Goal: Communication & Community: Answer question/provide support

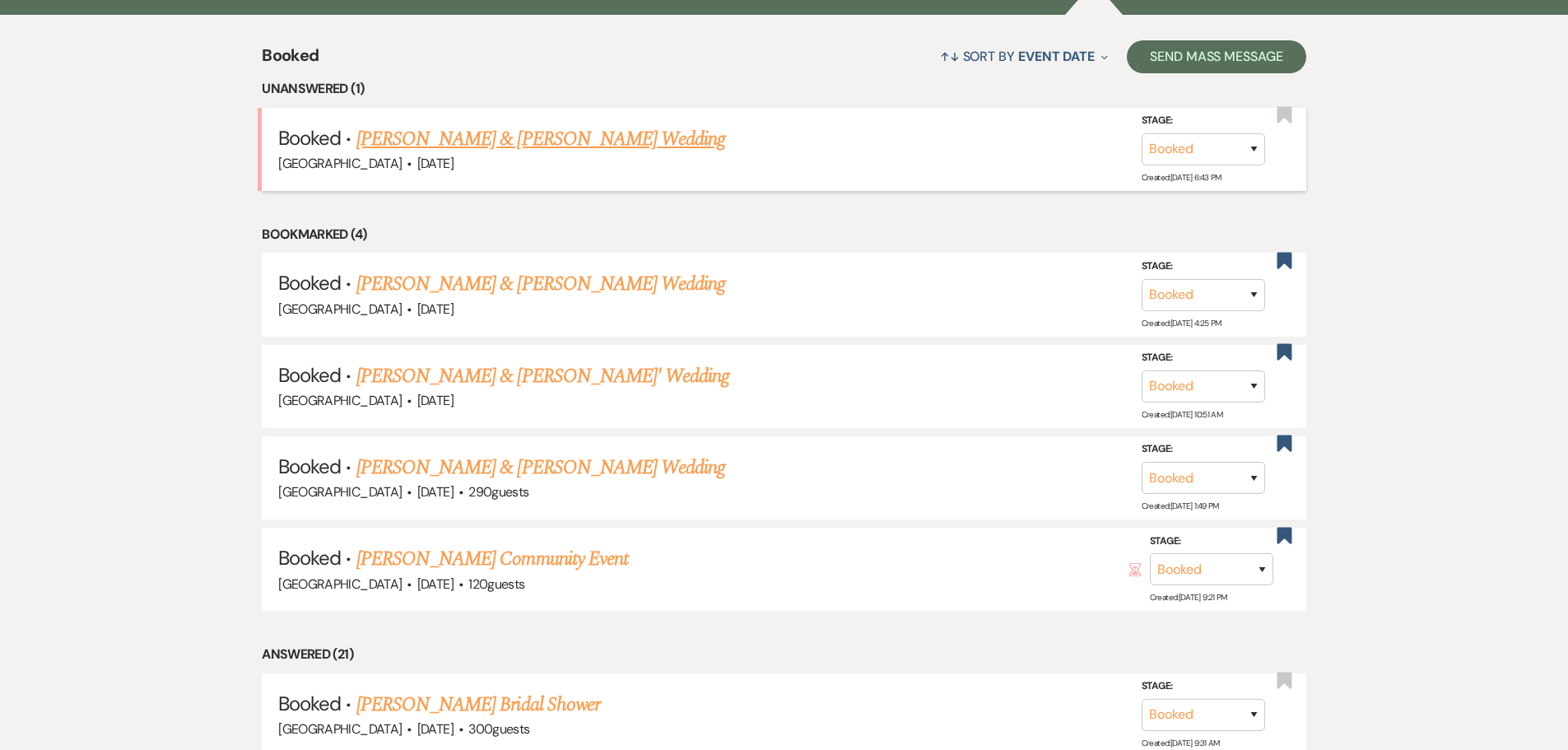
click at [553, 145] on link "[PERSON_NAME] & [PERSON_NAME] Wedding" at bounding box center [540, 139] width 369 height 30
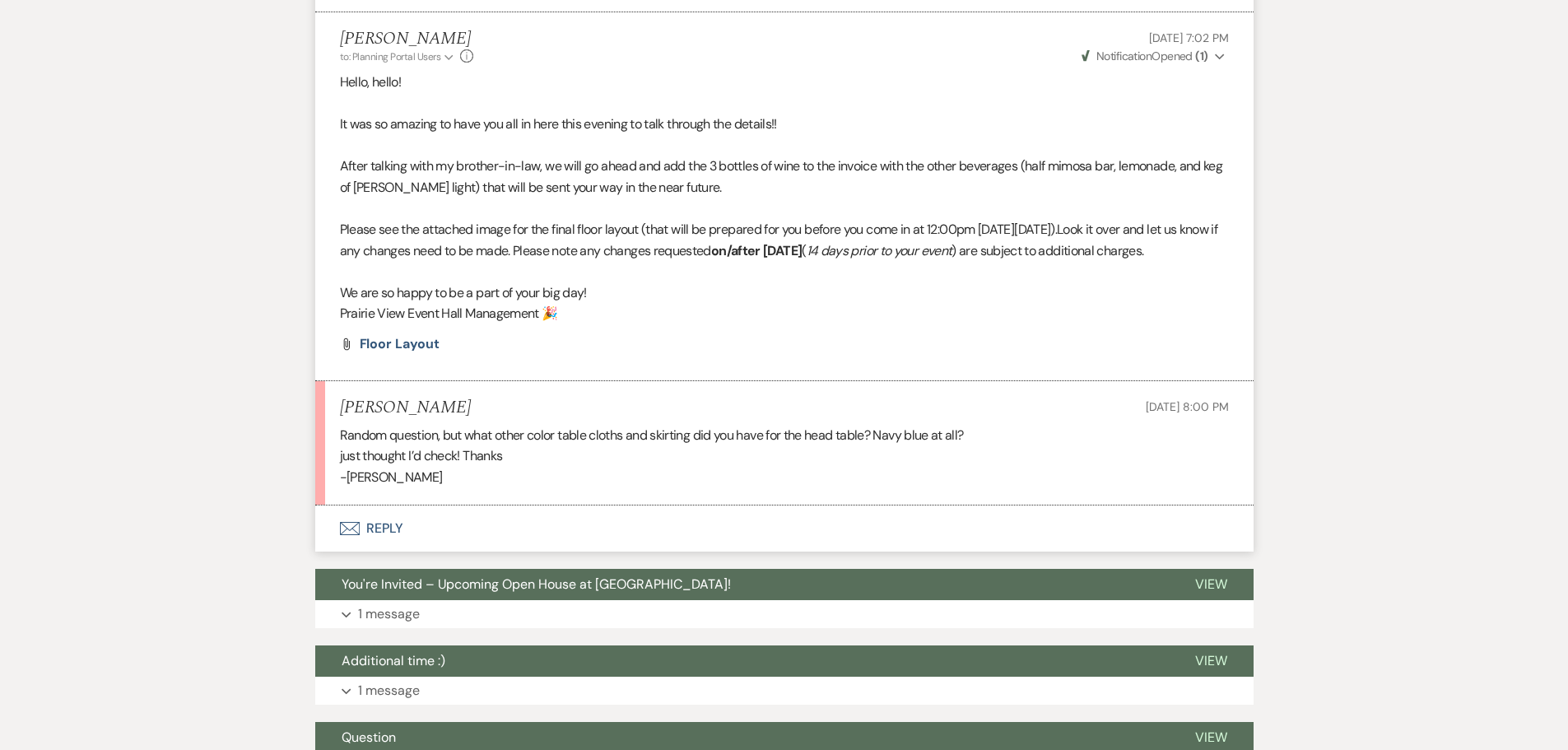
scroll to position [2129, 0]
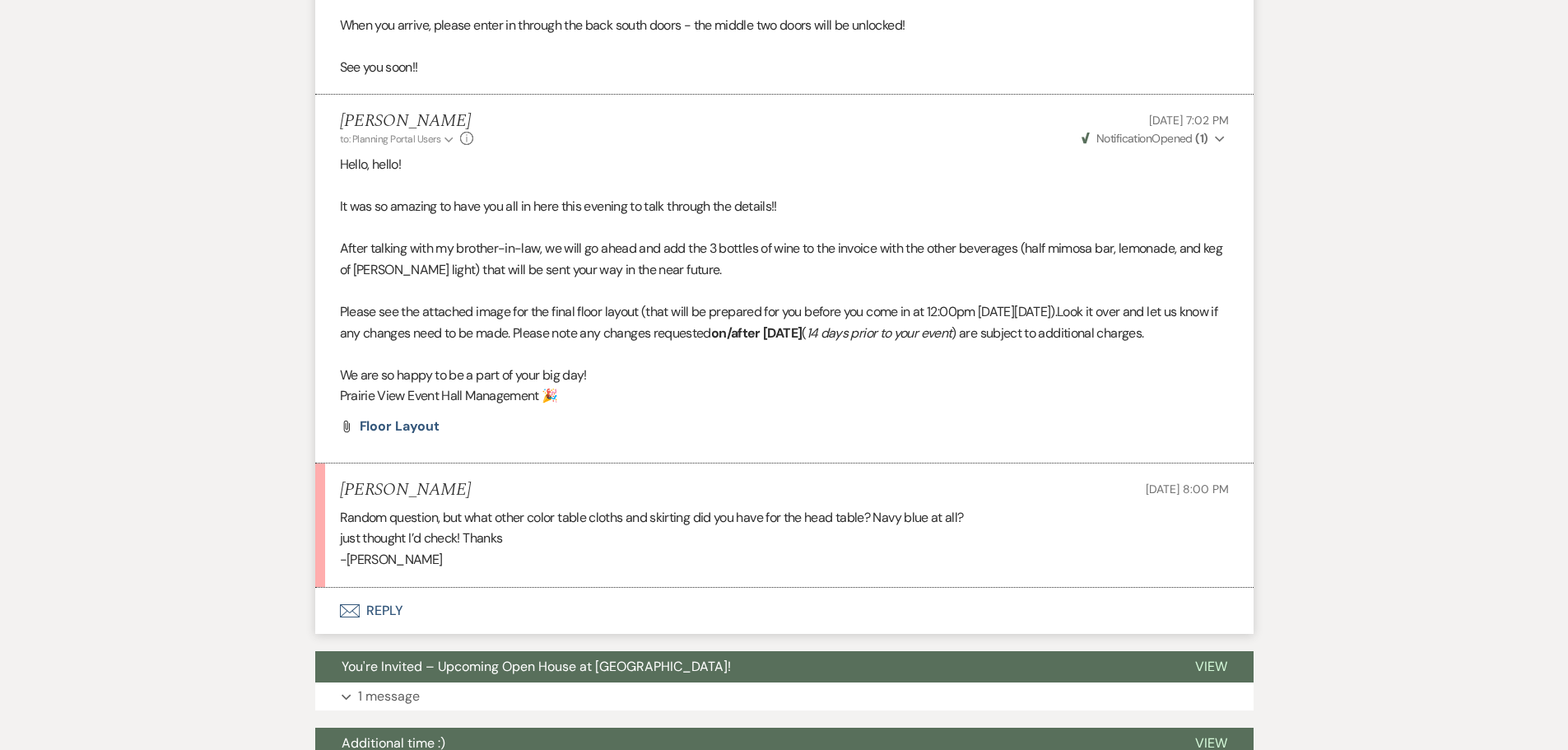
click at [386, 634] on button "Envelope Reply" at bounding box center [784, 610] width 938 height 46
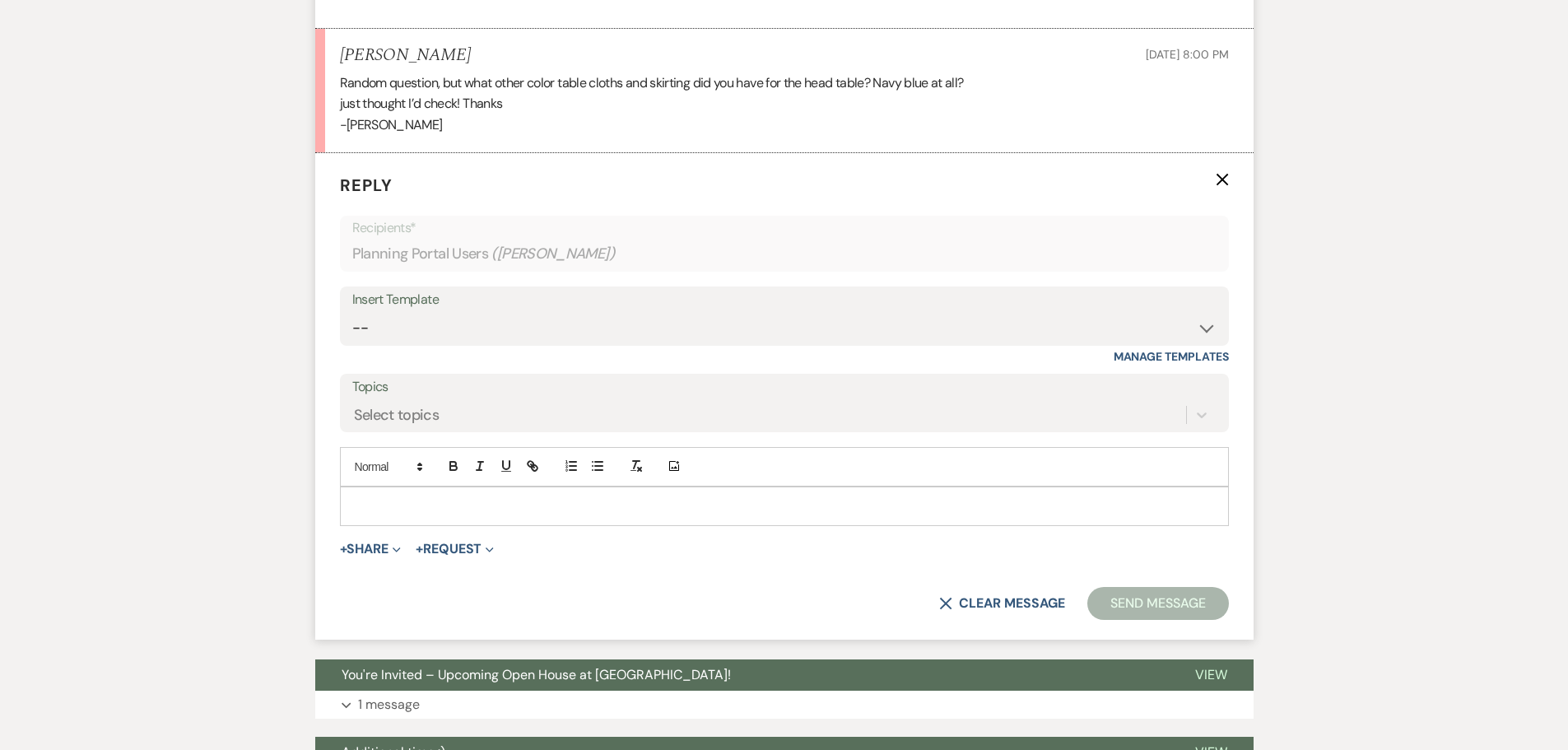
scroll to position [2584, 0]
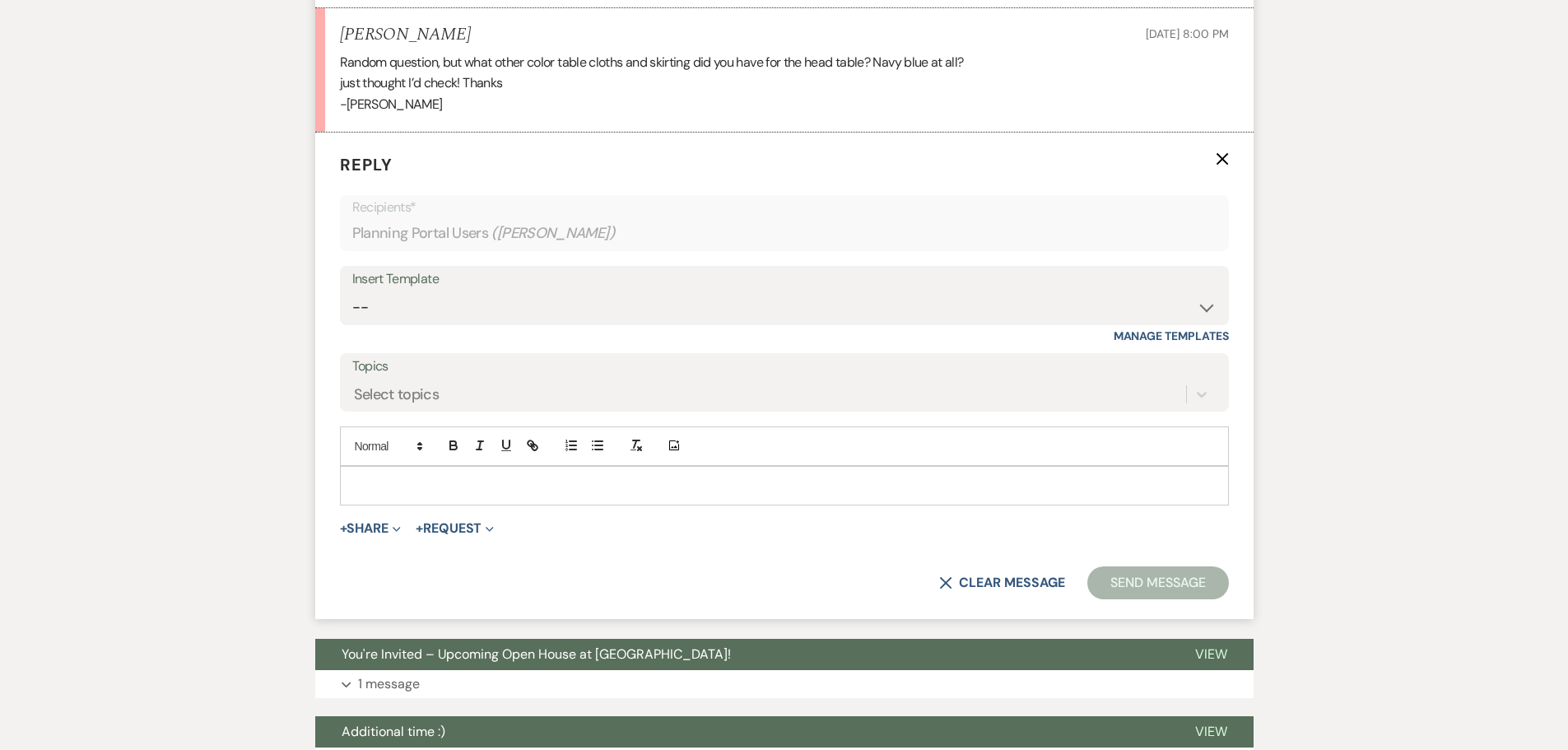
click at [399, 495] on p at bounding box center [784, 485] width 862 height 18
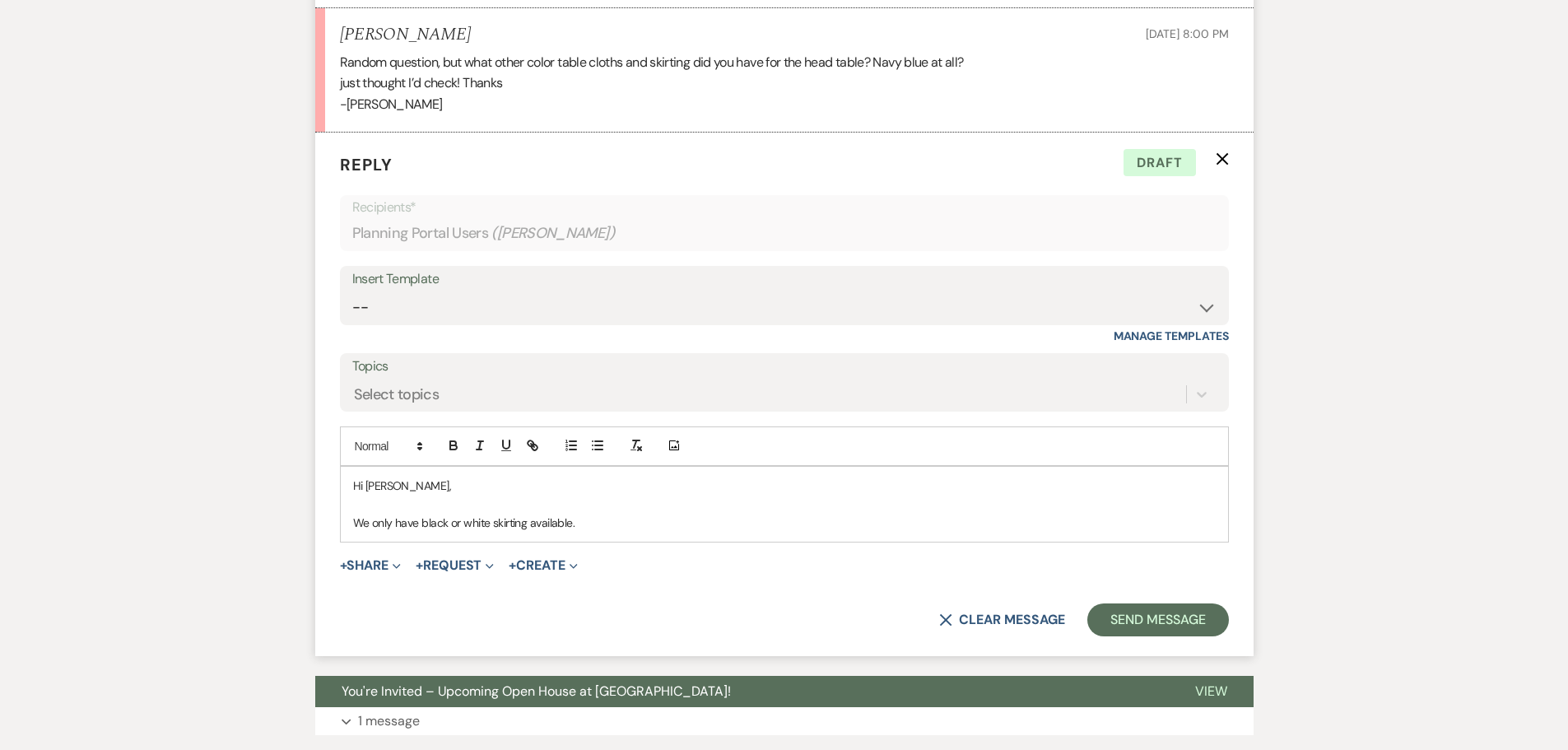
click at [617, 73] on p "Random question, but what other color table cloths and skirting did you have fo…" at bounding box center [784, 62] width 889 height 22
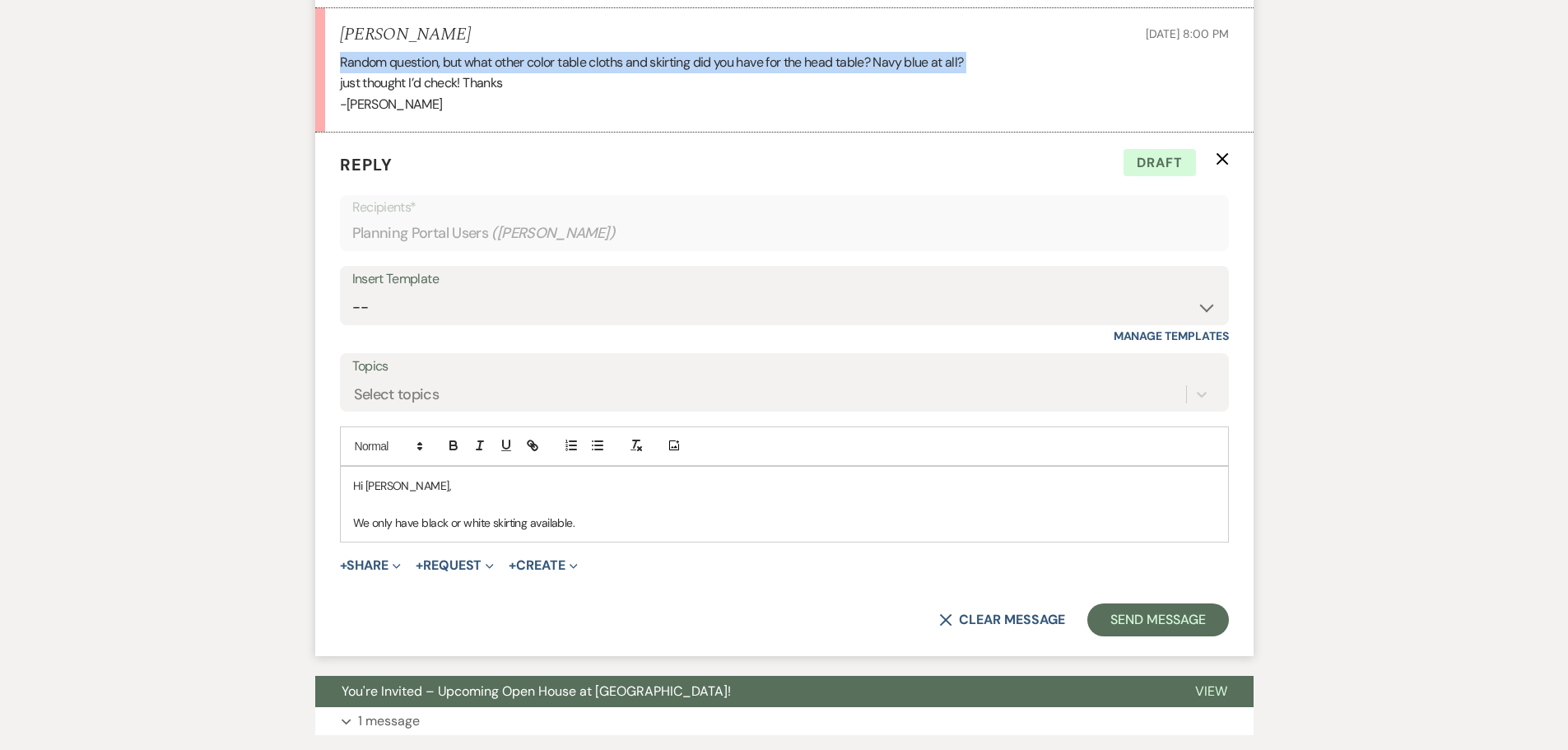
click at [617, 73] on p "Random question, but what other color table cloths and skirting did you have fo…" at bounding box center [784, 62] width 889 height 22
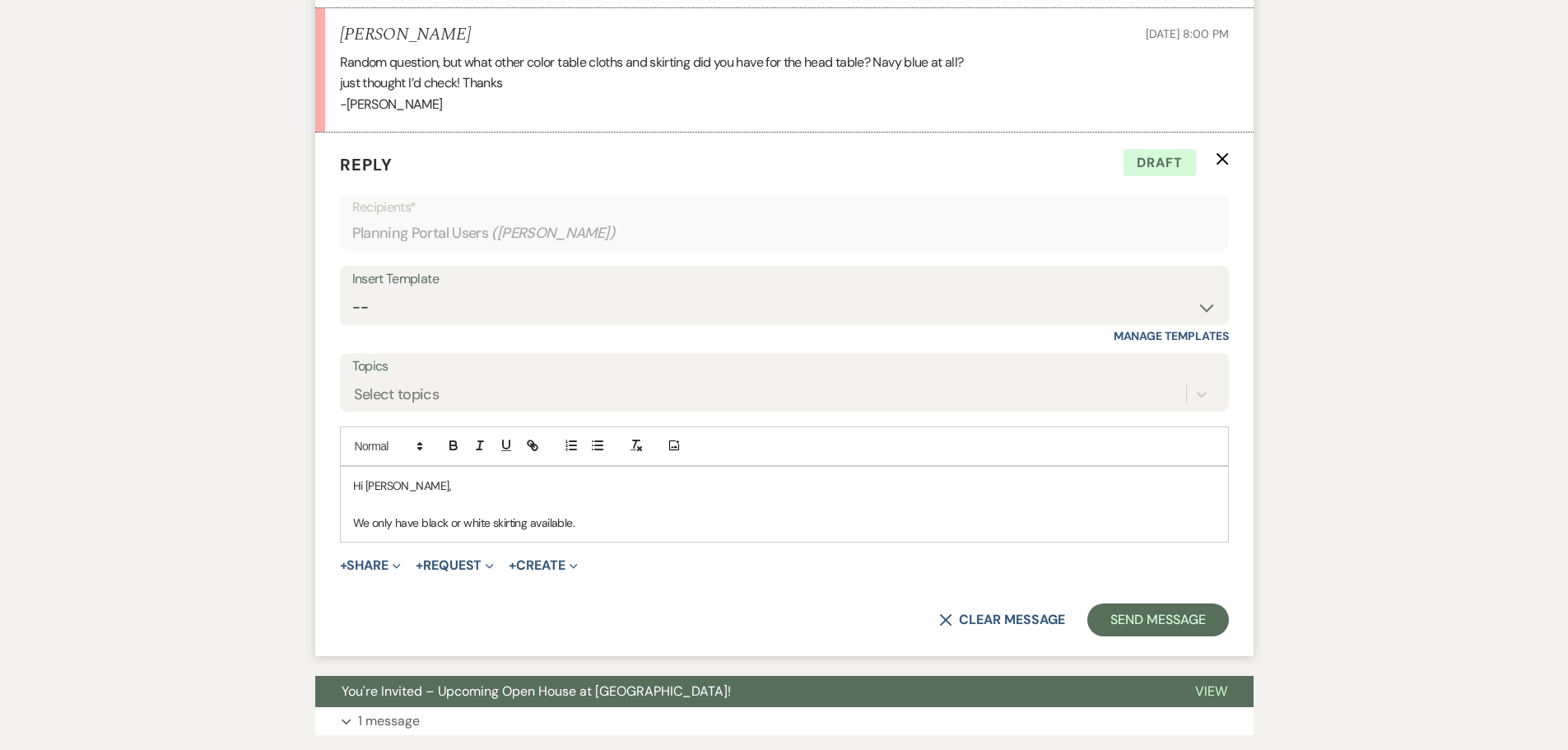
click at [469, 94] on p "just thought I’d check! Thanks" at bounding box center [784, 83] width 889 height 22
click at [361, 73] on p "Random question, but what other color table cloths and skirting did you have fo…" at bounding box center [784, 62] width 889 height 22
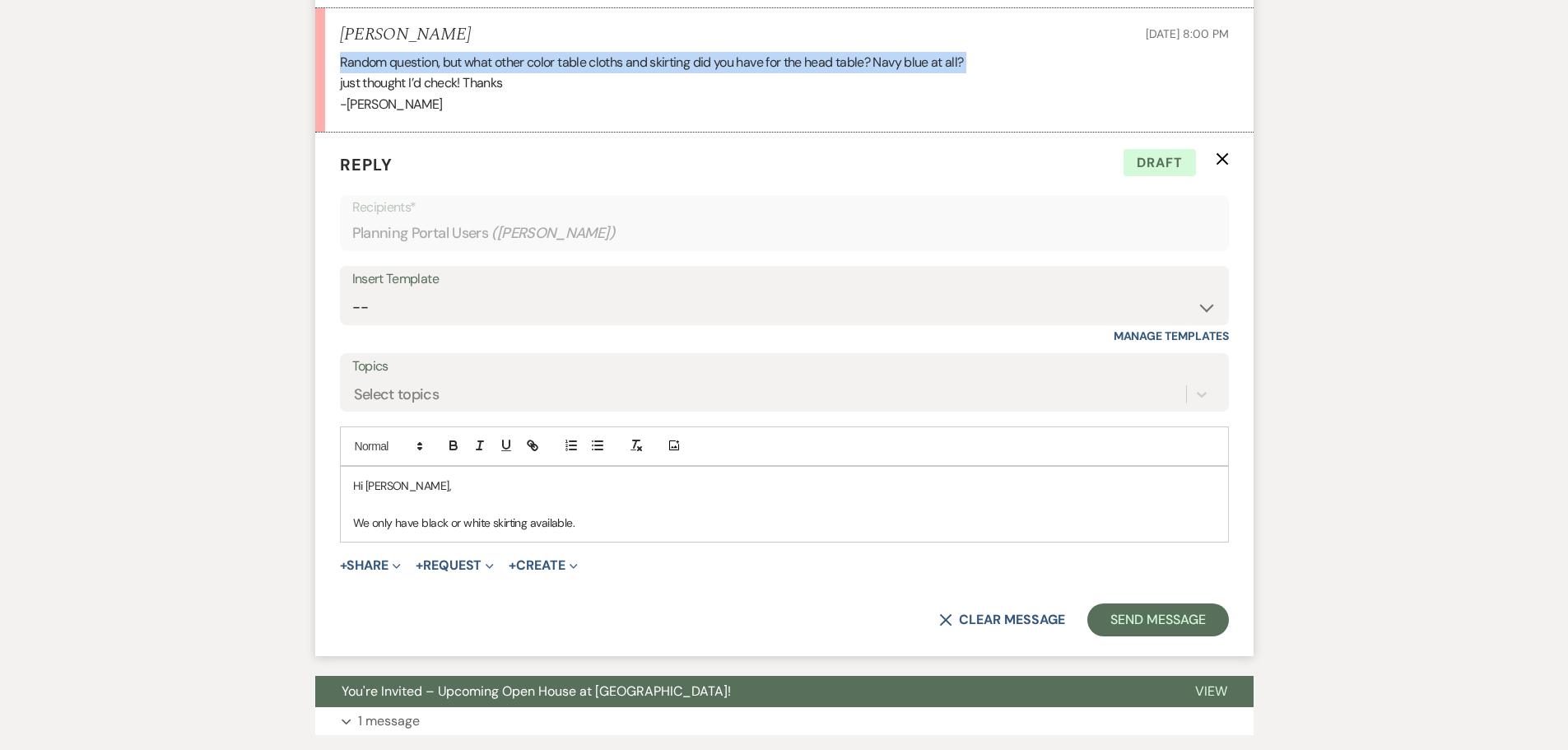
click at [361, 73] on p "Random question, but what other color table cloths and skirting did you have fo…" at bounding box center [784, 62] width 889 height 22
copy p "Random question, but what other color table cloths and skirting did you have fo…"
drag, startPoint x: 592, startPoint y: 566, endPoint x: 351, endPoint y: 545, distance: 241.9
click at [351, 542] on div "Hi [PERSON_NAME], We only have black or white skirting available." at bounding box center [784, 504] width 887 height 75
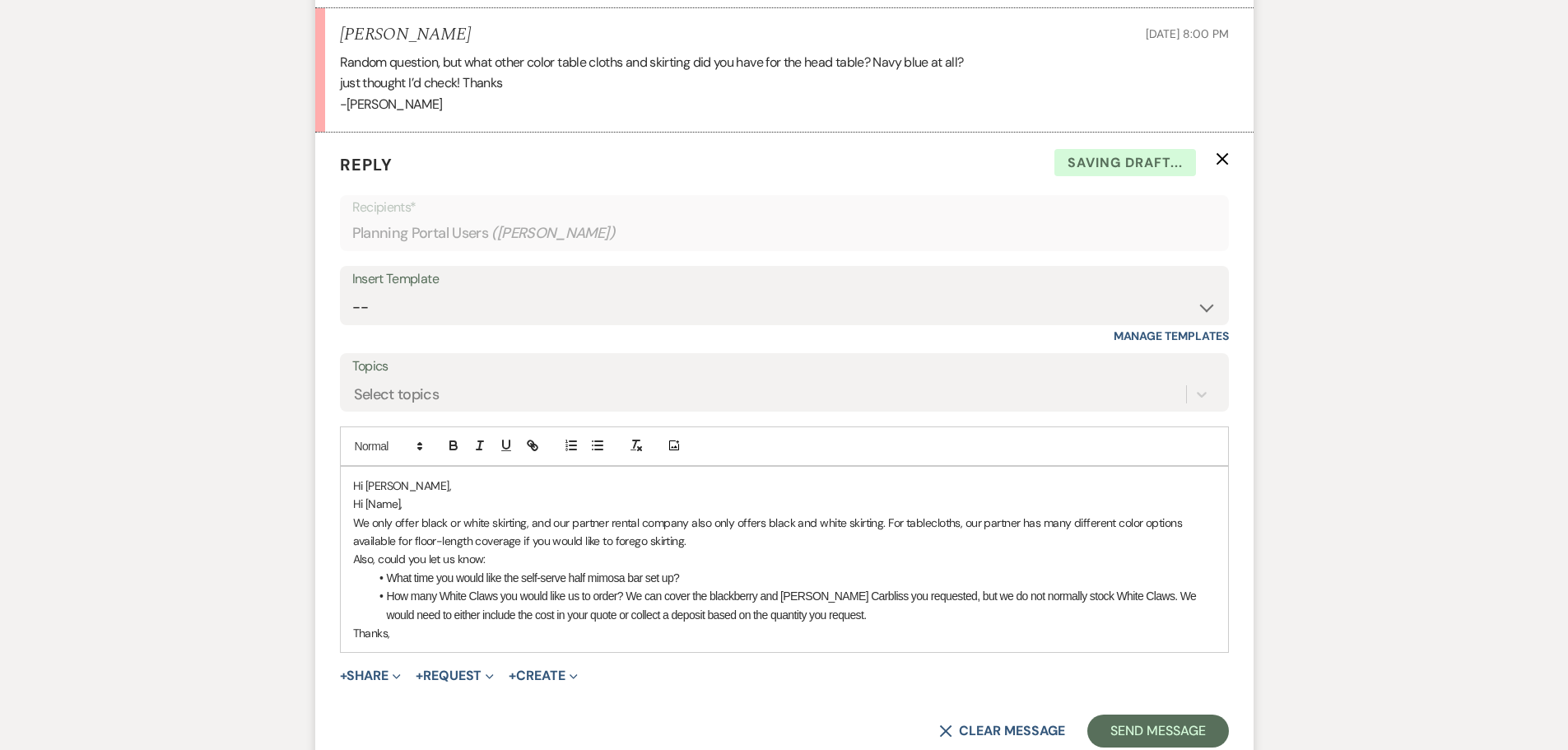
click at [424, 513] on p "Hi [Name]," at bounding box center [784, 503] width 862 height 18
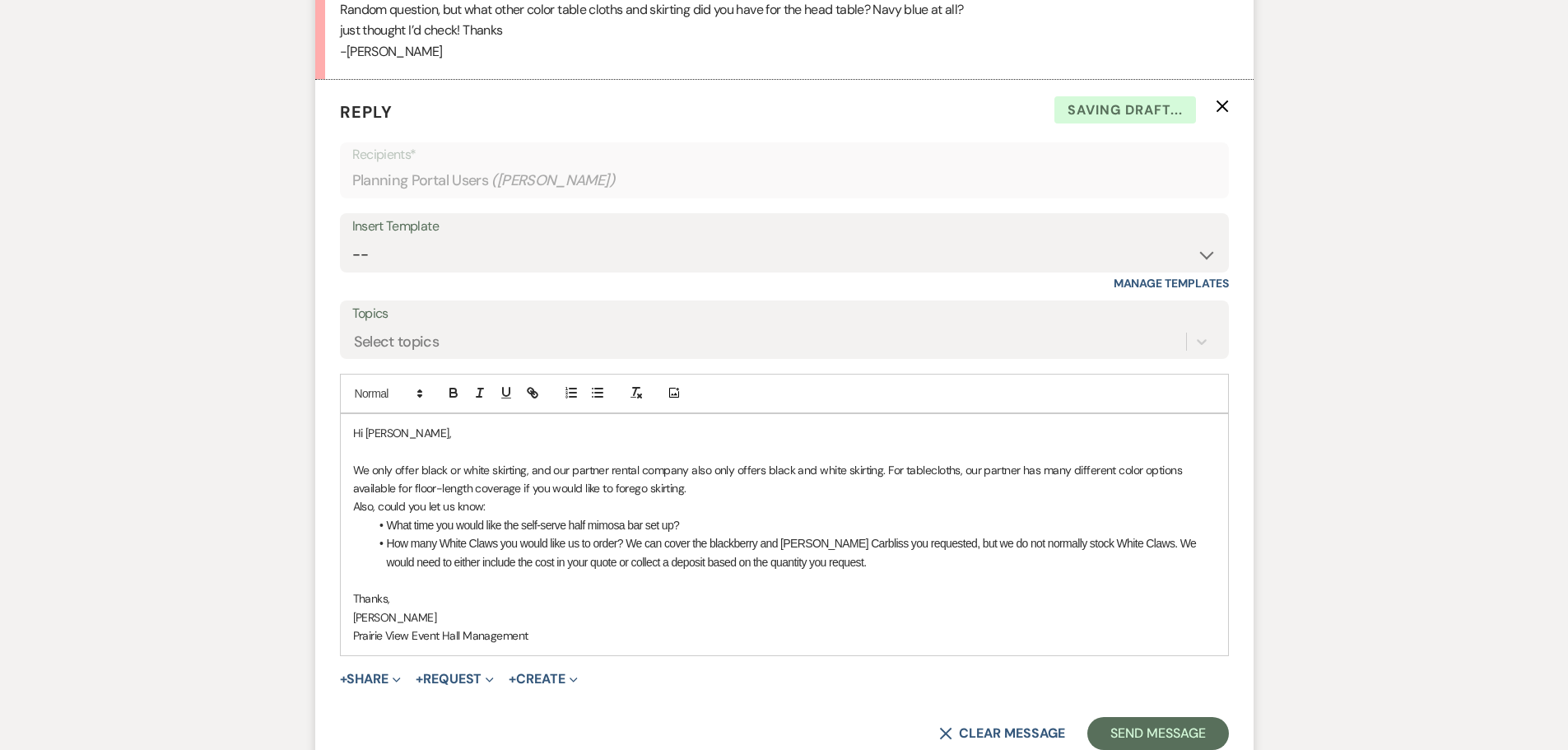
scroll to position [2667, 0]
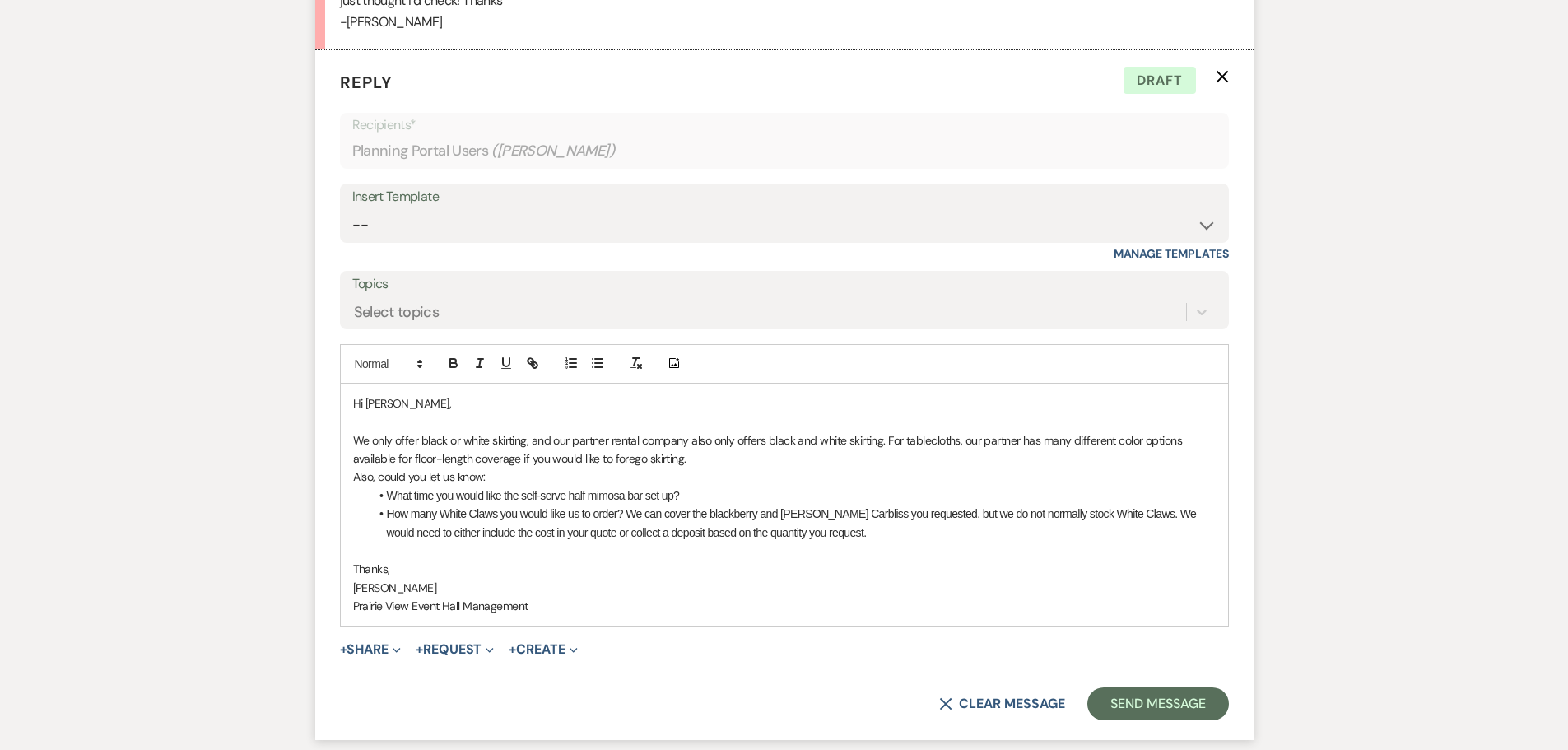
click at [750, 468] on p "We only offer black or white skirting, and our partner rental company also only…" at bounding box center [784, 450] width 862 height 37
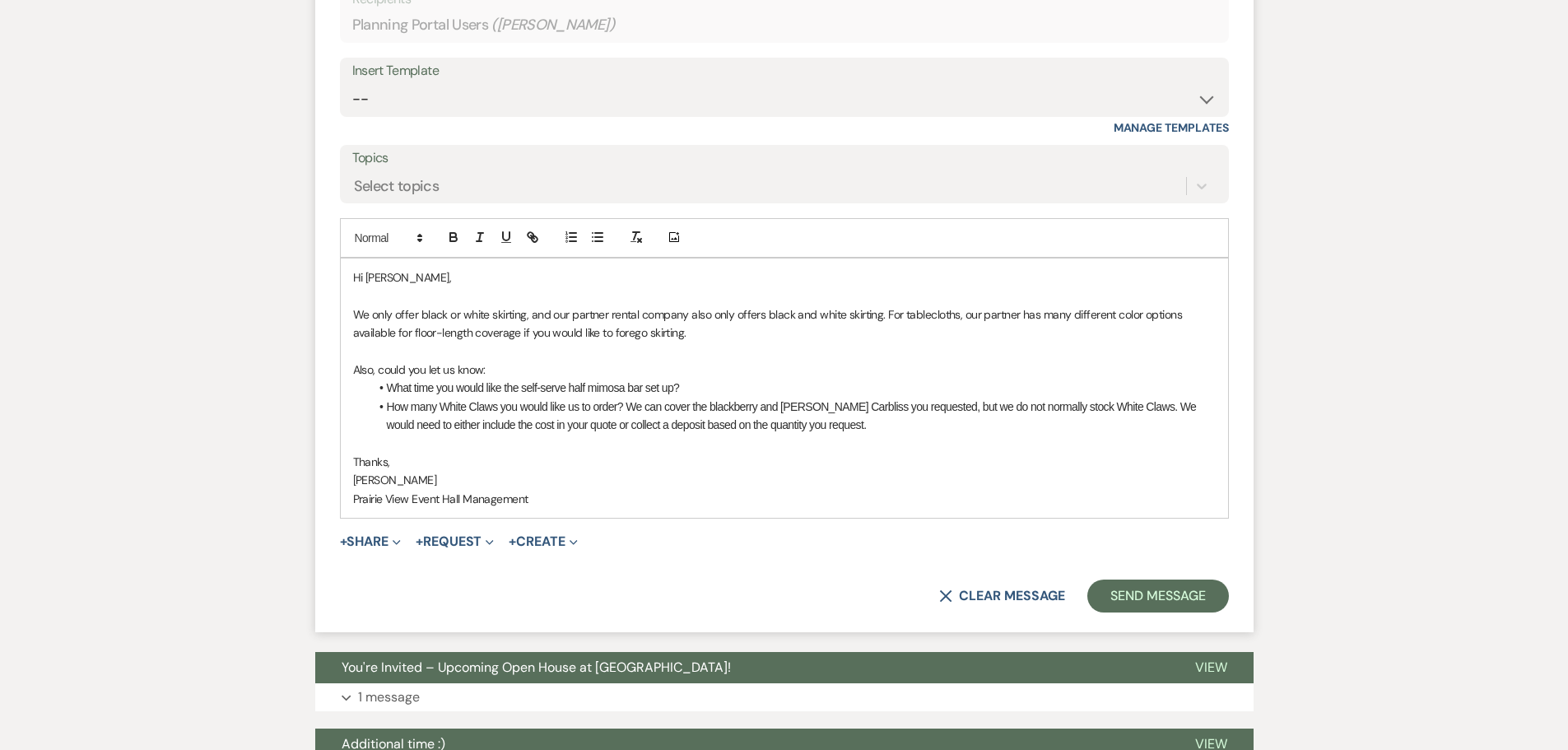
scroll to position [2831, 0]
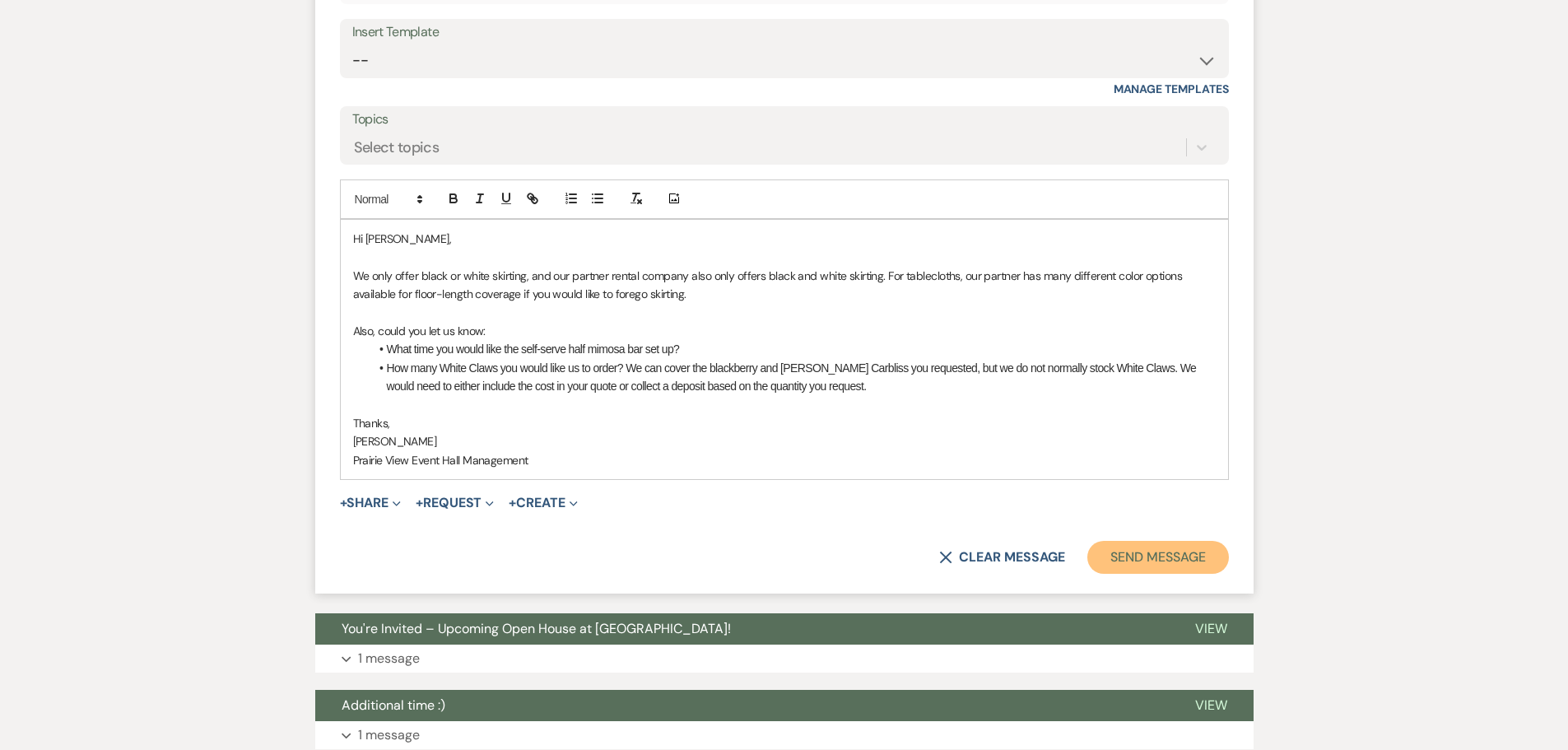
click at [1169, 574] on button "Send Message" at bounding box center [1158, 557] width 141 height 33
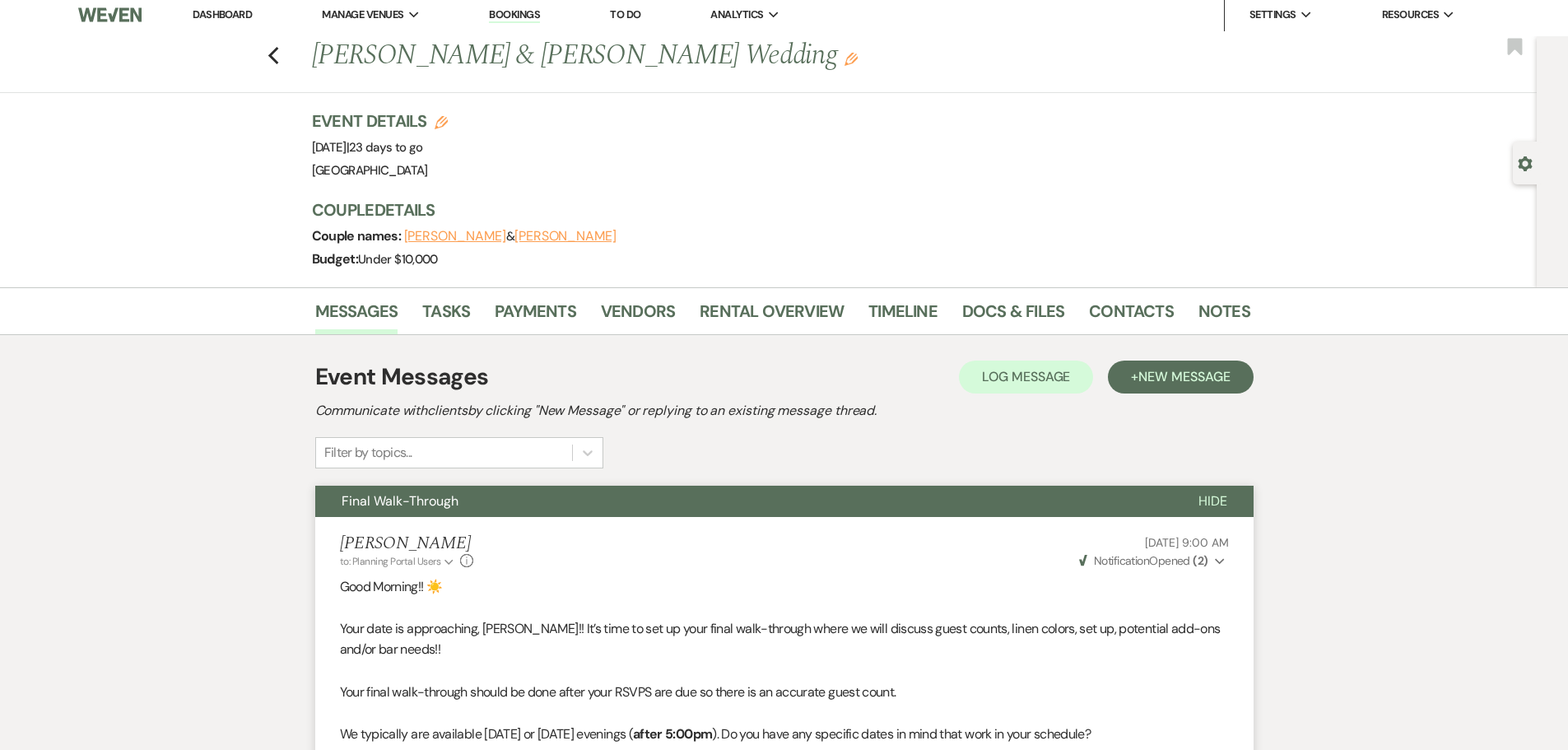
scroll to position [0, 0]
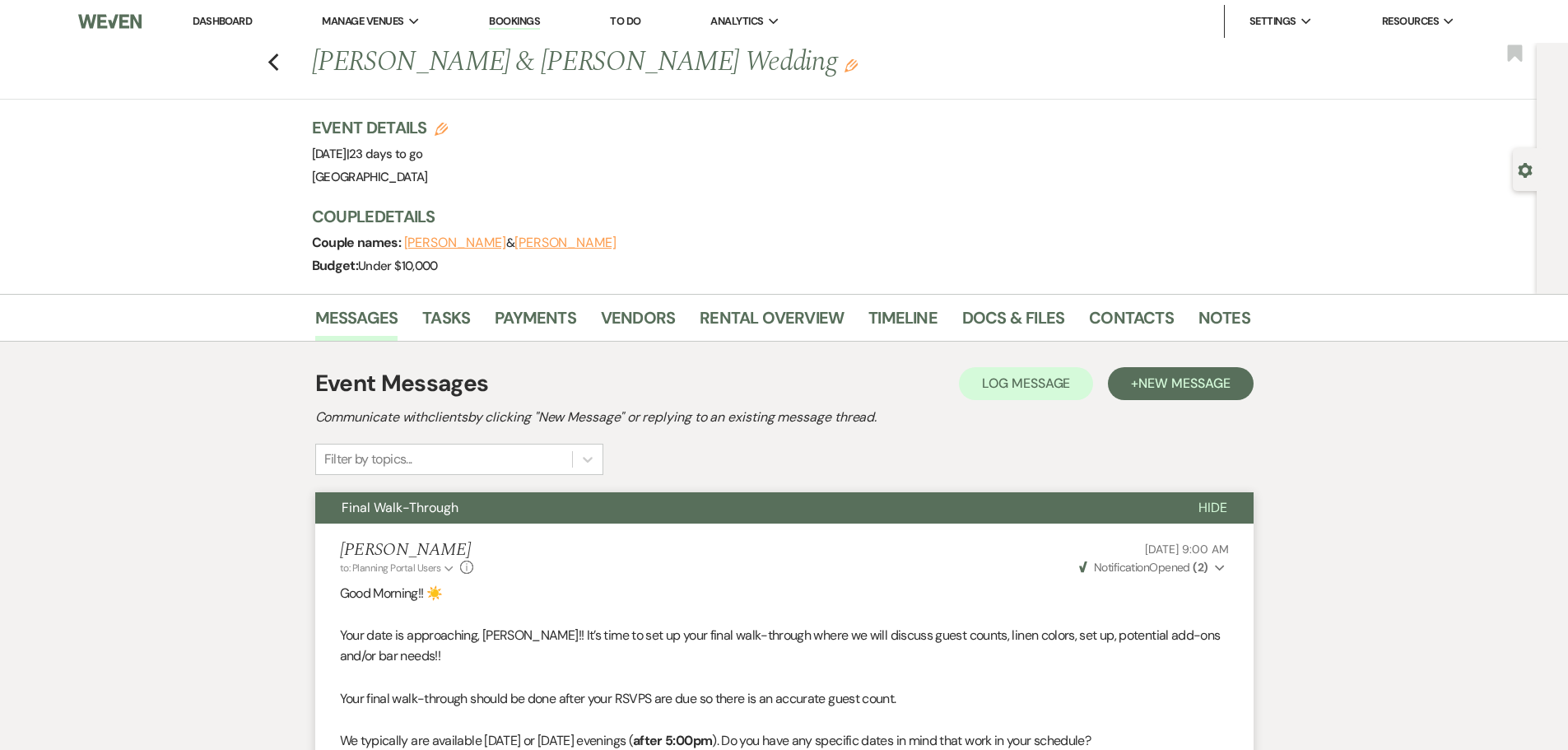
click at [218, 10] on li "Dashboard" at bounding box center [221, 21] width 76 height 33
click at [217, 19] on link "Dashboard" at bounding box center [221, 21] width 59 height 14
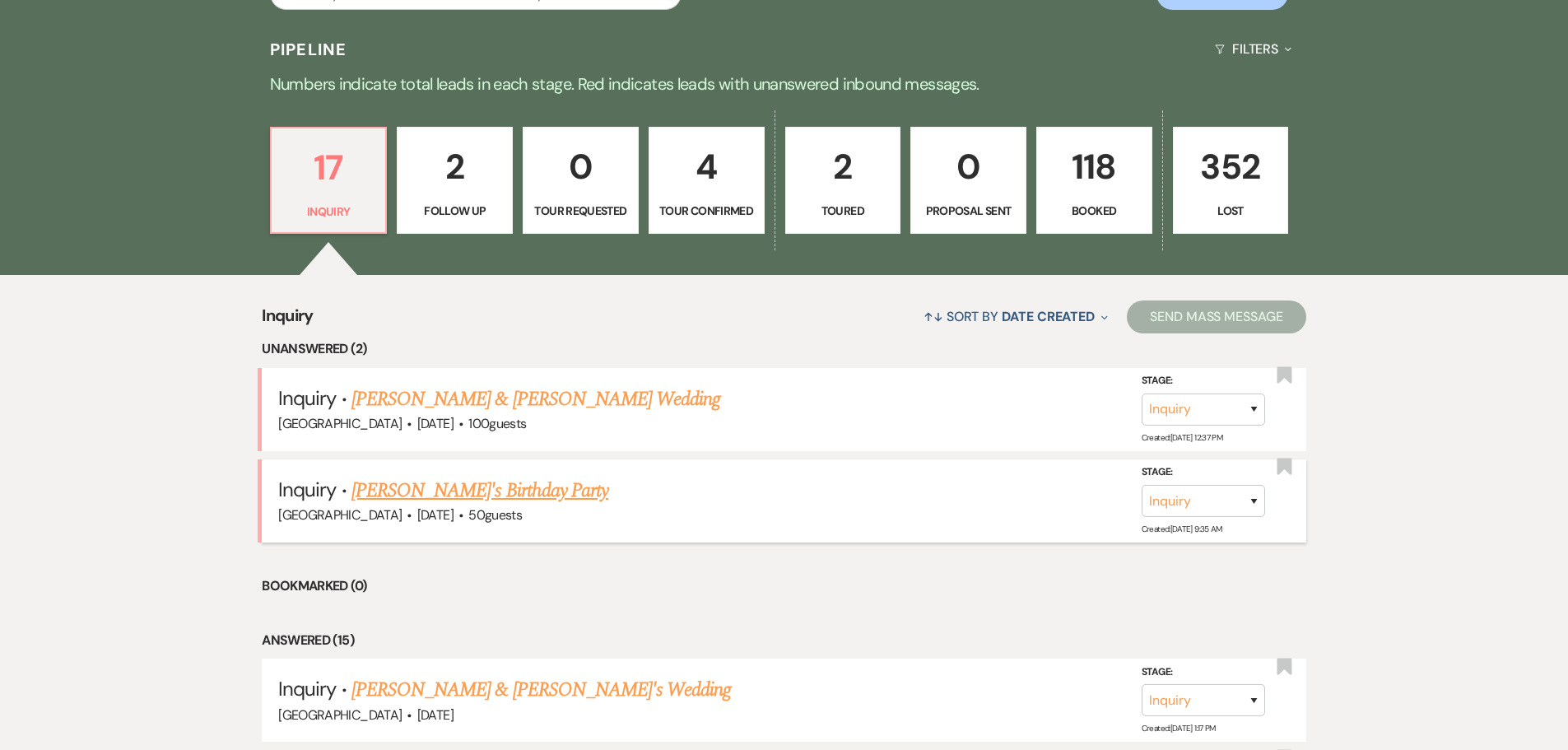
scroll to position [412, 0]
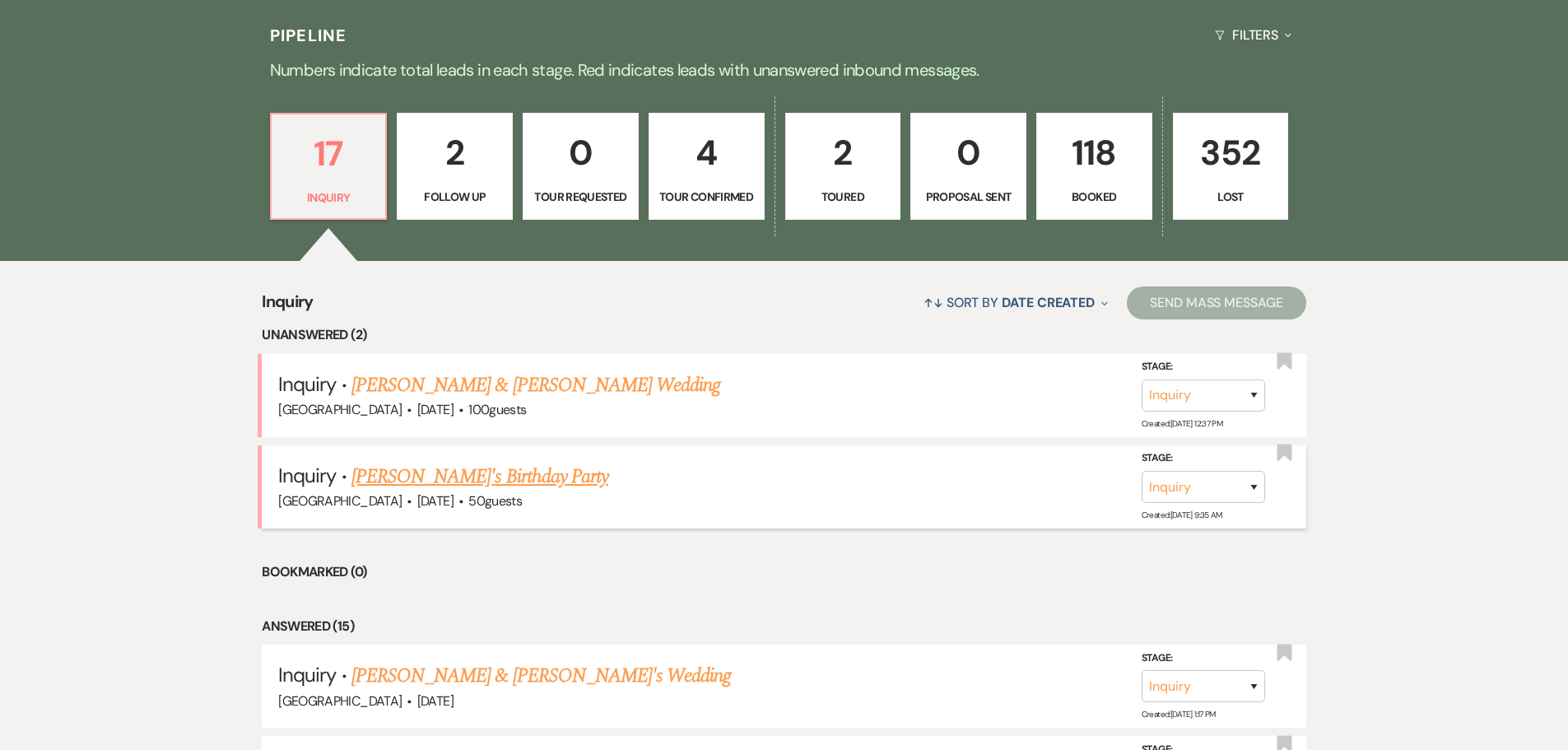
click at [423, 470] on link "[PERSON_NAME]'s Birthday Party" at bounding box center [480, 477] width 257 height 30
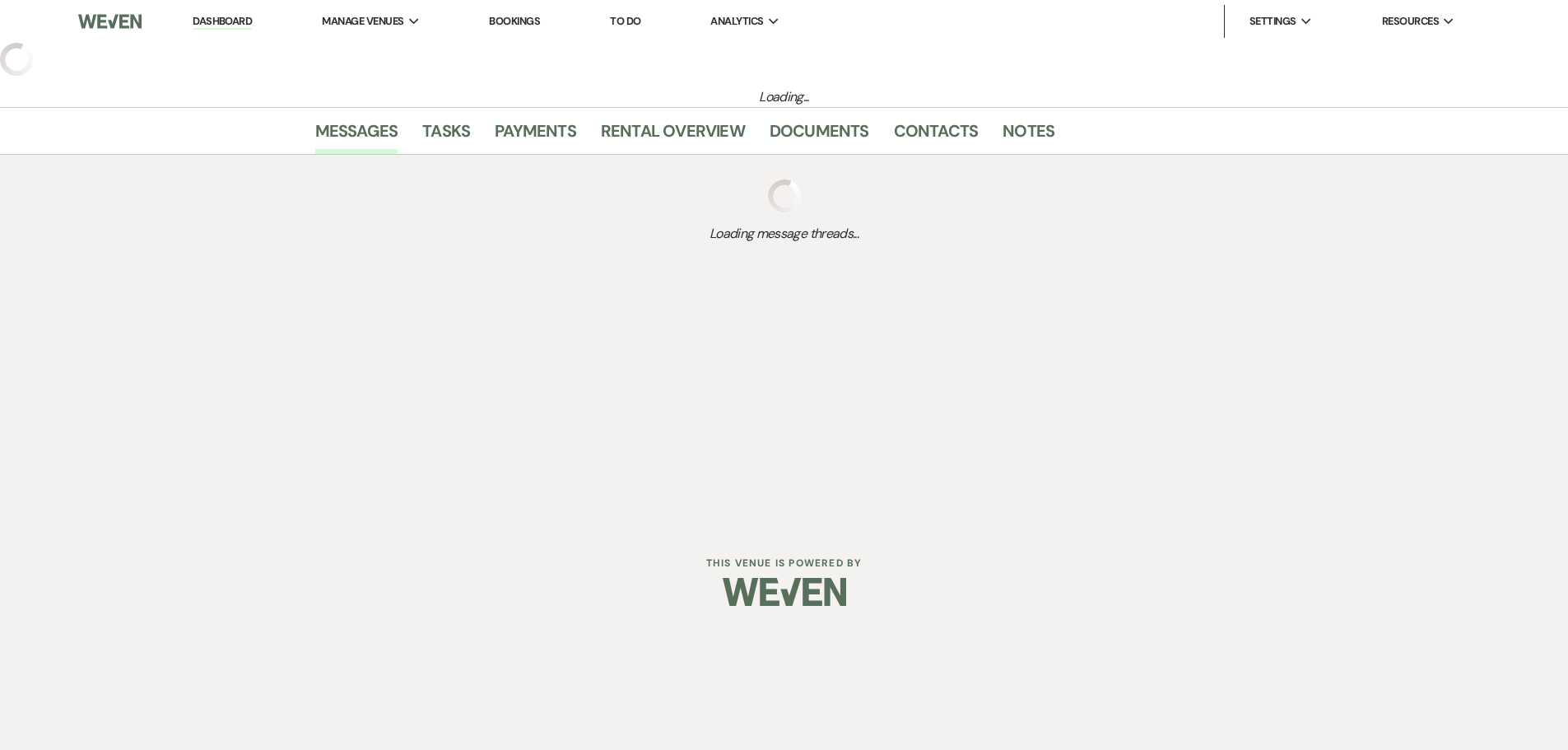
select select "5"
select select "4"
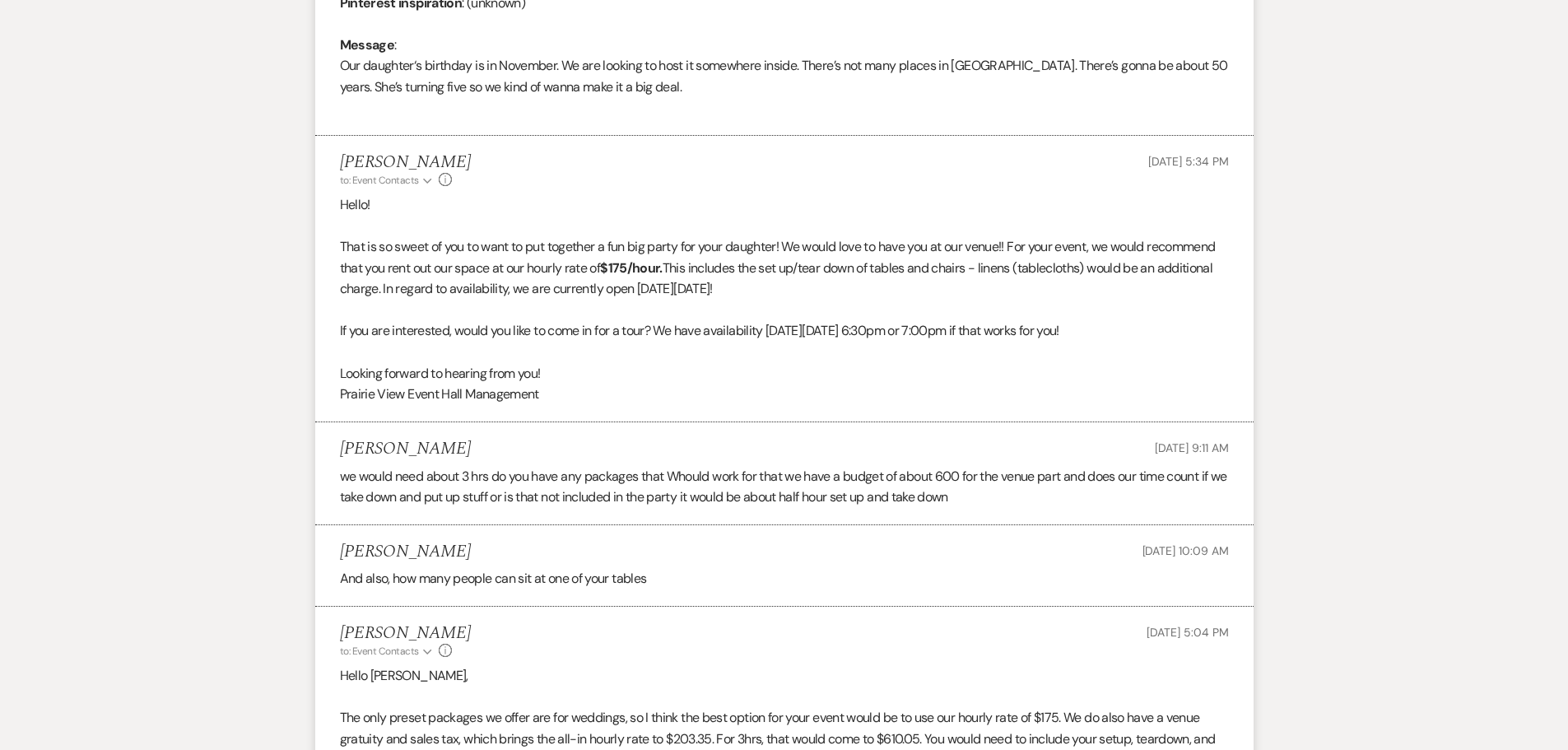
scroll to position [1391, 0]
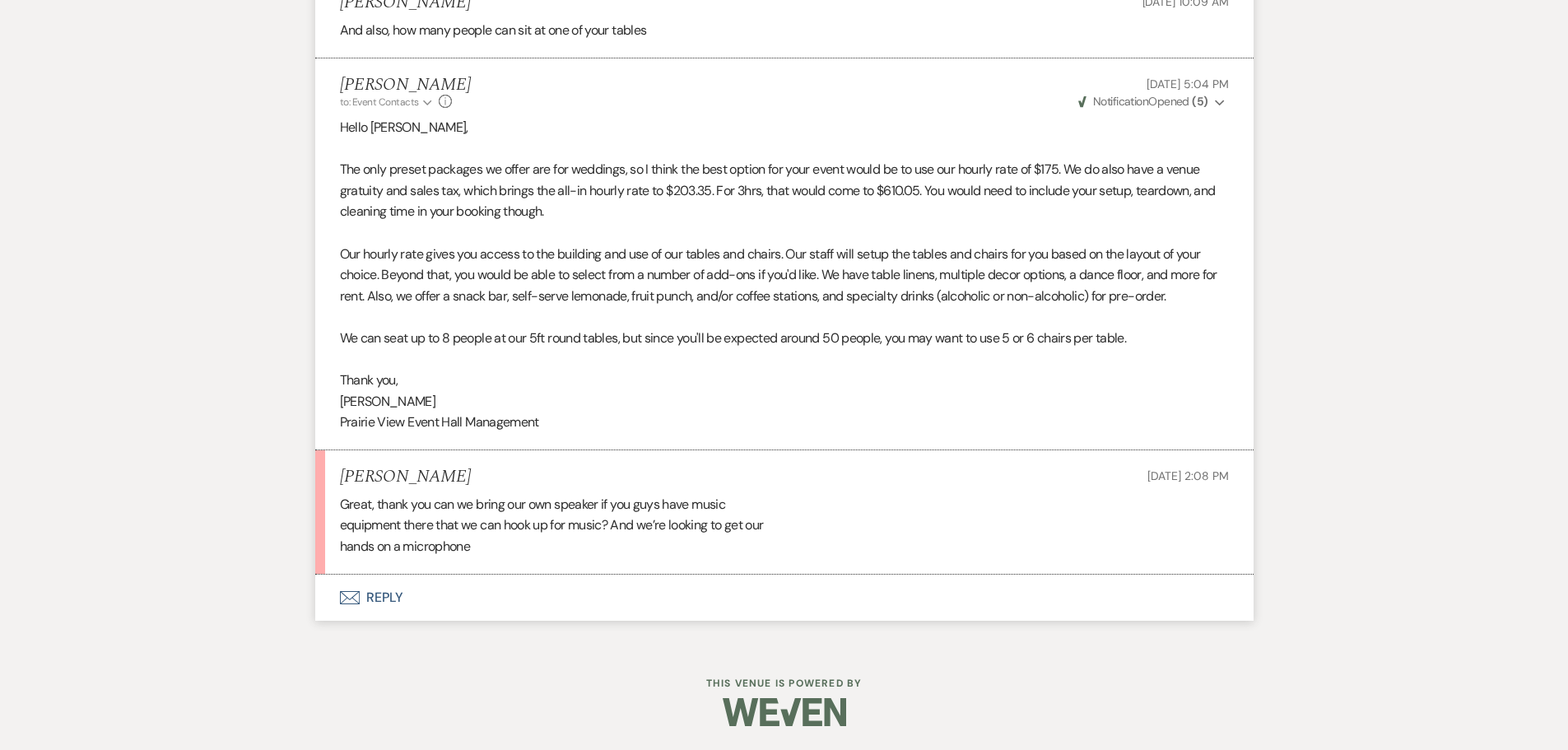
click at [390, 600] on button "Envelope Reply" at bounding box center [784, 597] width 938 height 46
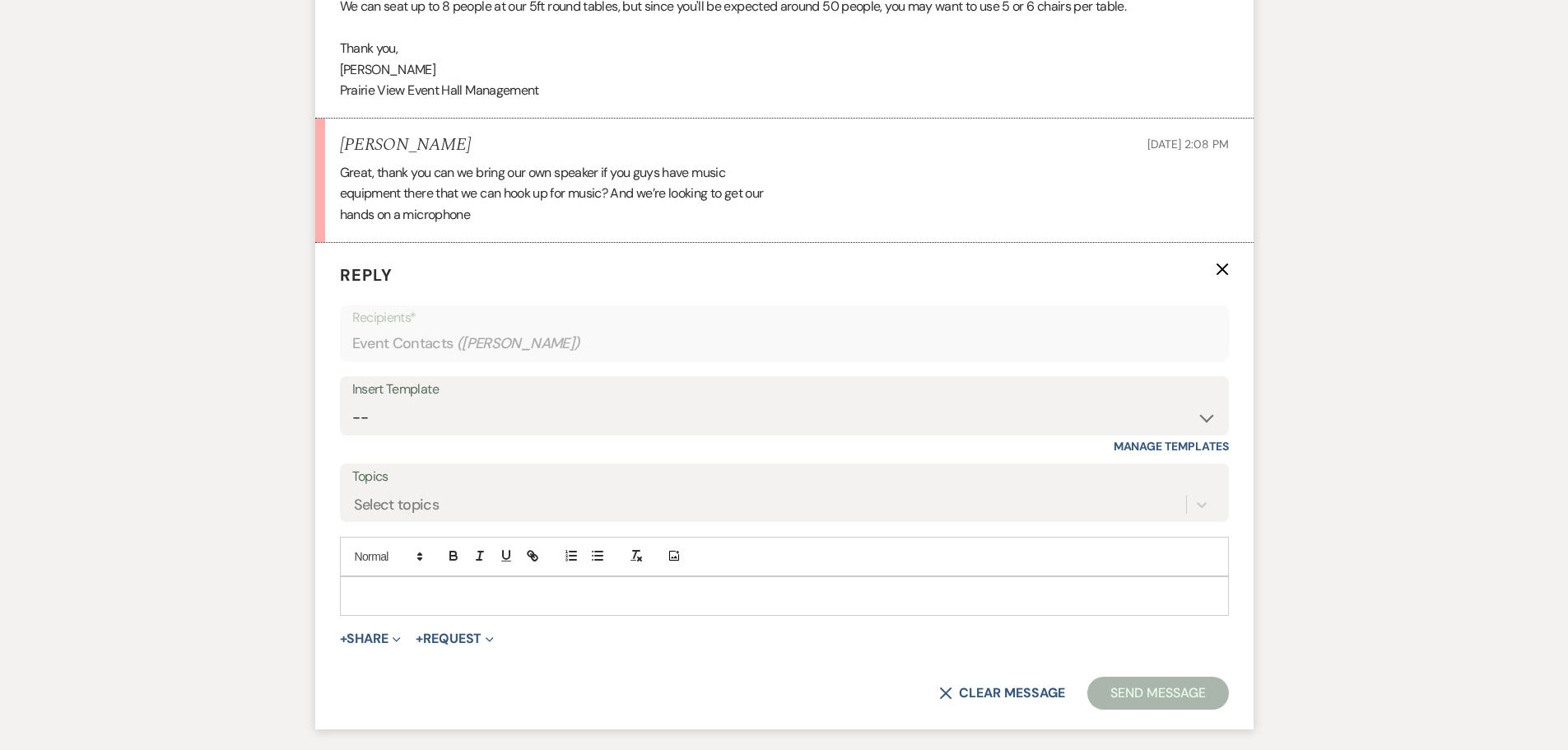
scroll to position [1752, 0]
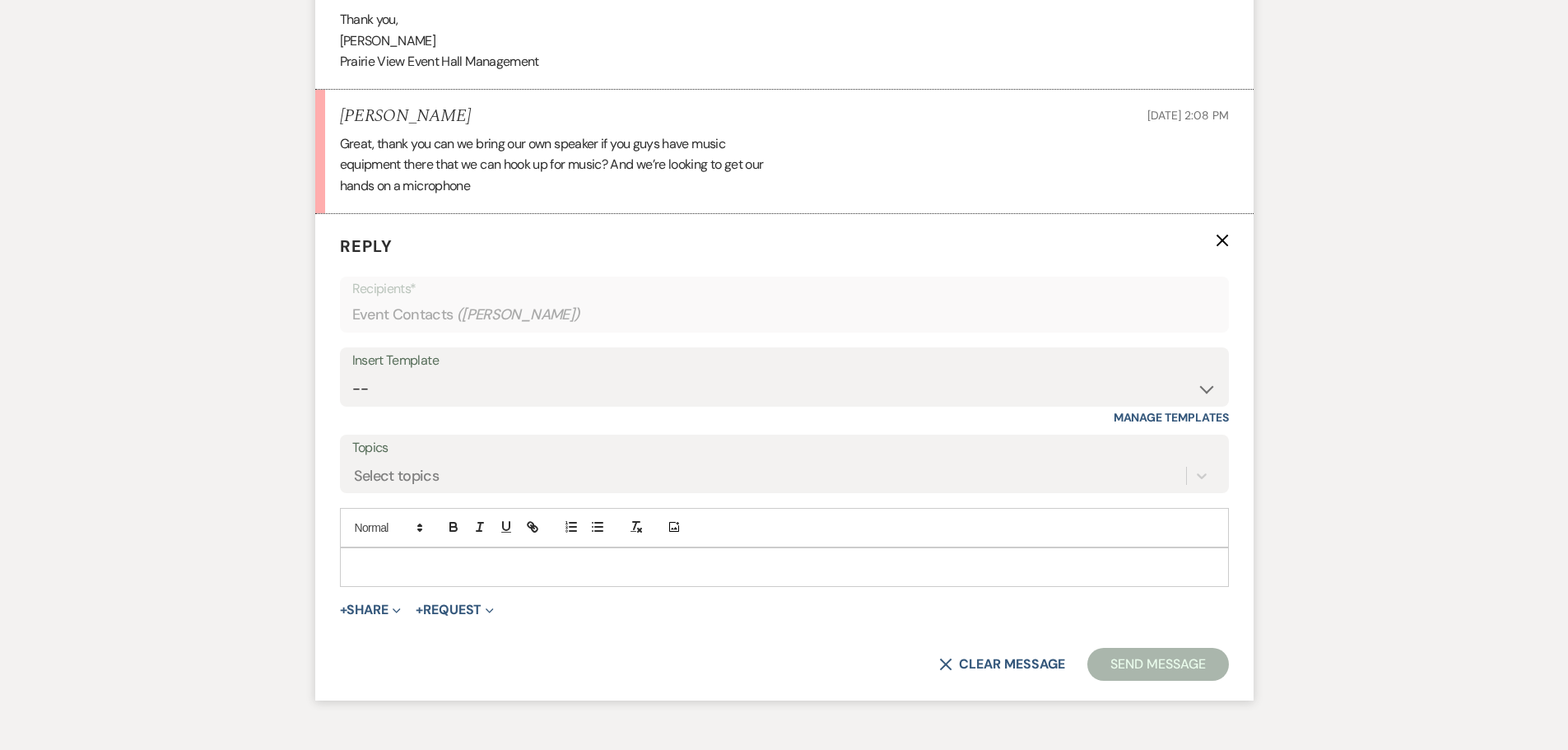
click at [403, 559] on p at bounding box center [784, 567] width 862 height 18
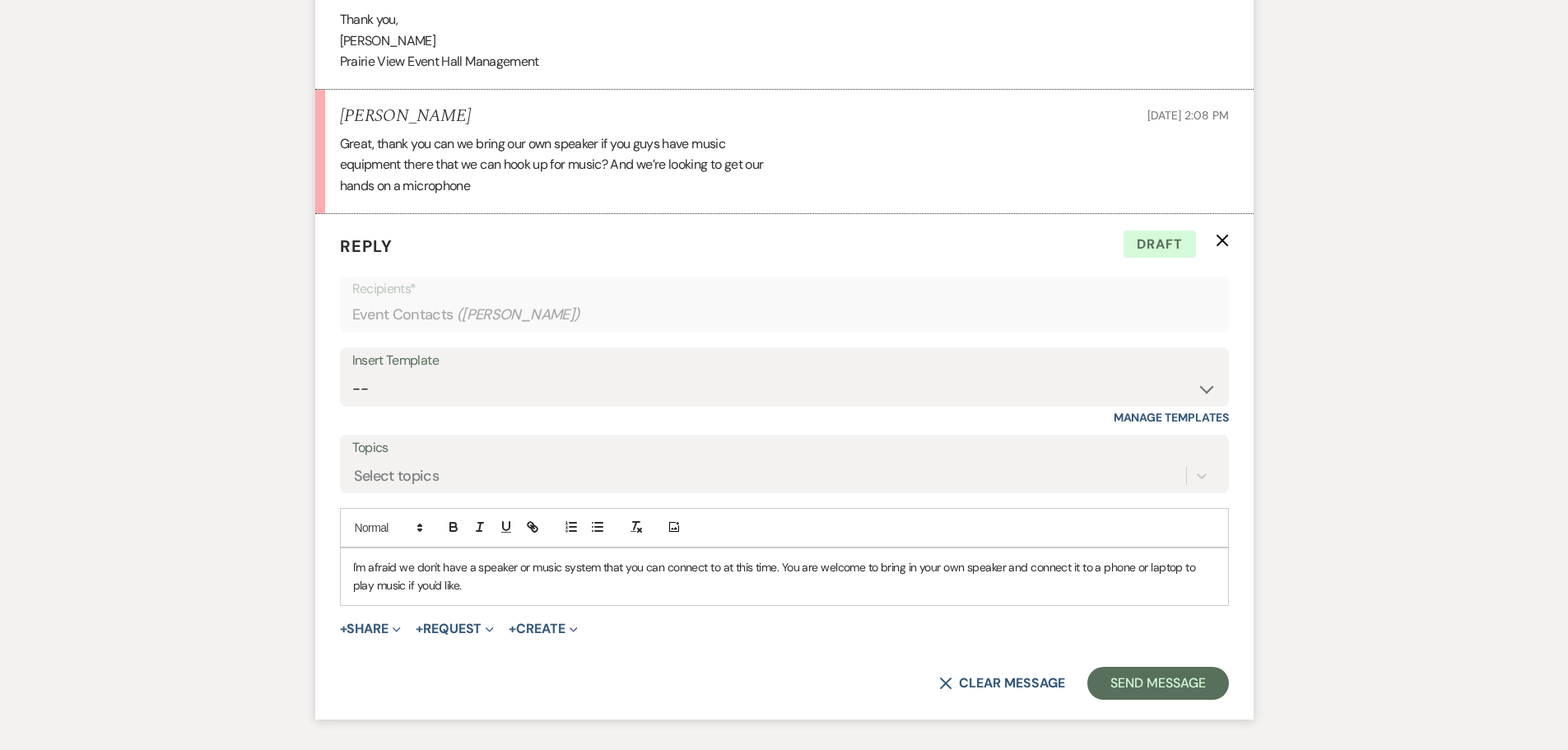
click at [479, 592] on p "I'm afraid we don't have a speaker or music system that you can connect to at t…" at bounding box center [784, 576] width 862 height 37
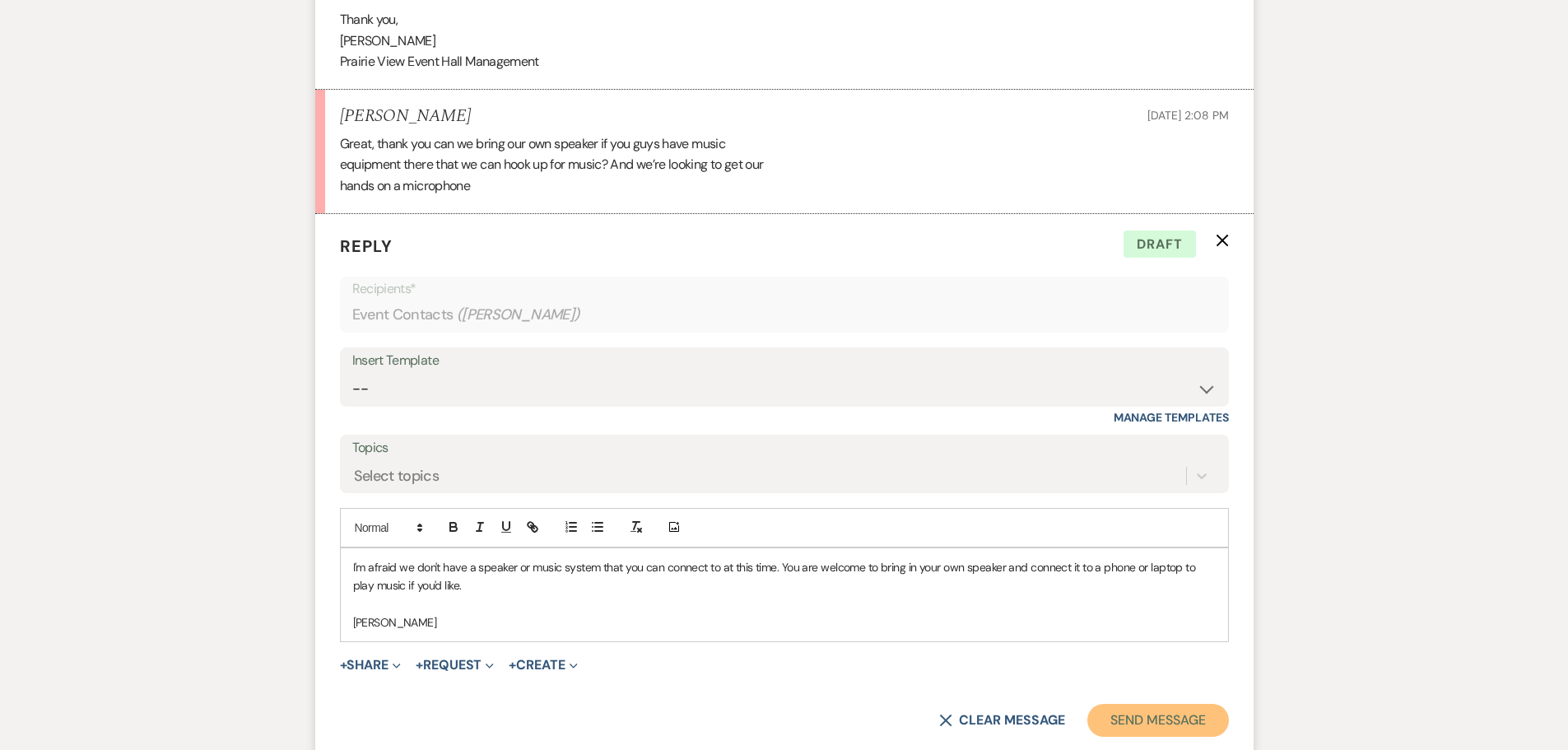
click at [1154, 722] on button "Send Message" at bounding box center [1158, 720] width 141 height 33
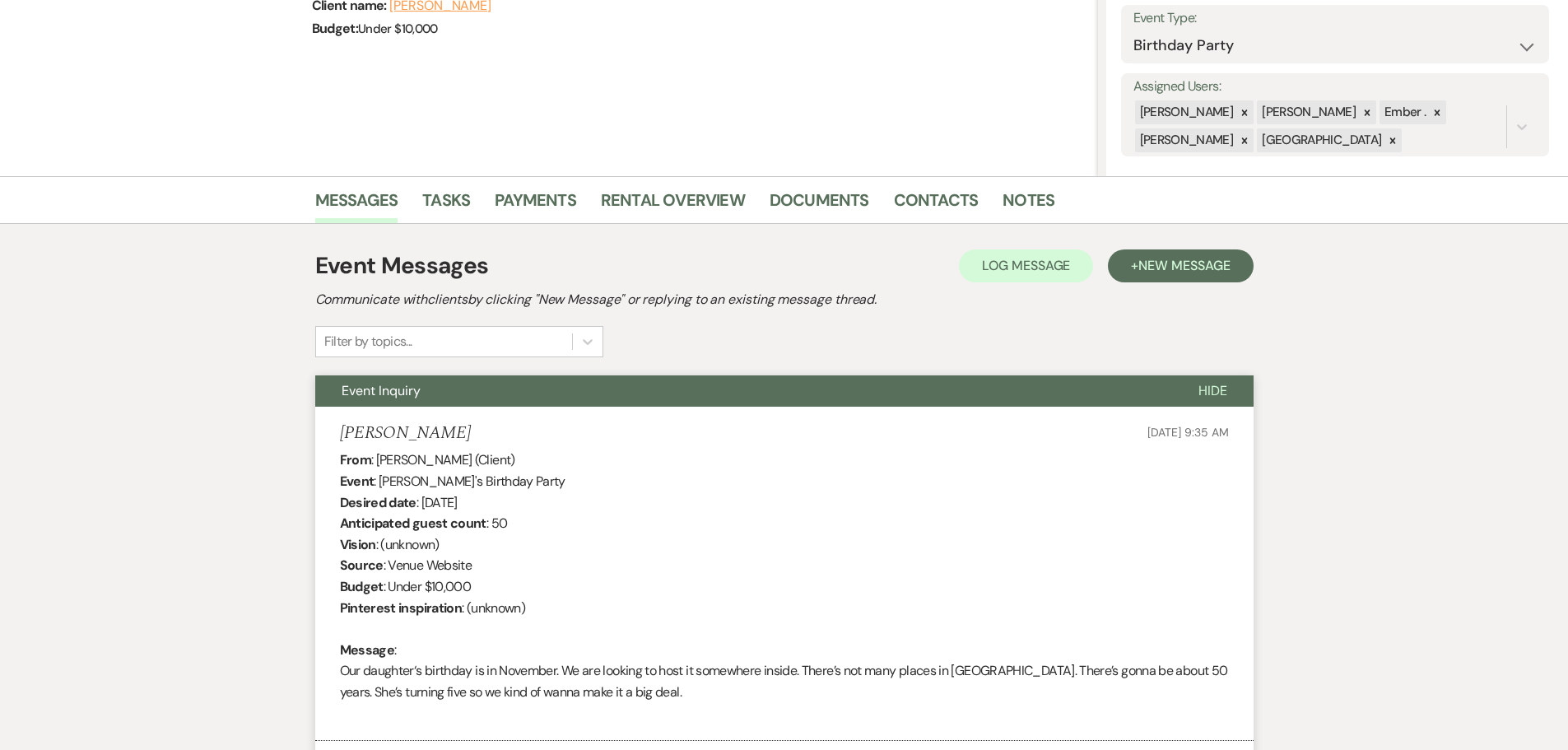
scroll to position [0, 0]
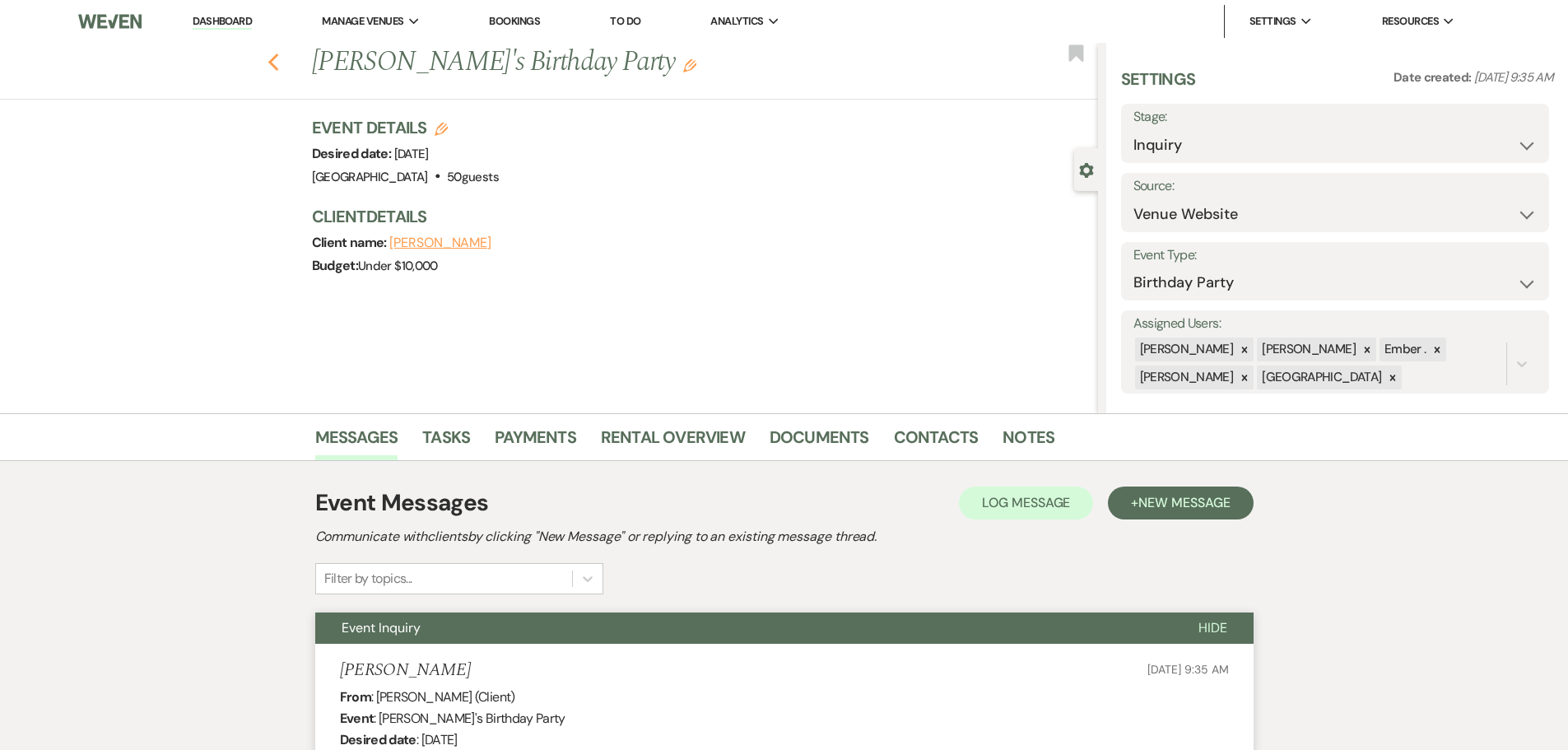
click at [276, 69] on icon "Previous" at bounding box center [273, 62] width 12 height 20
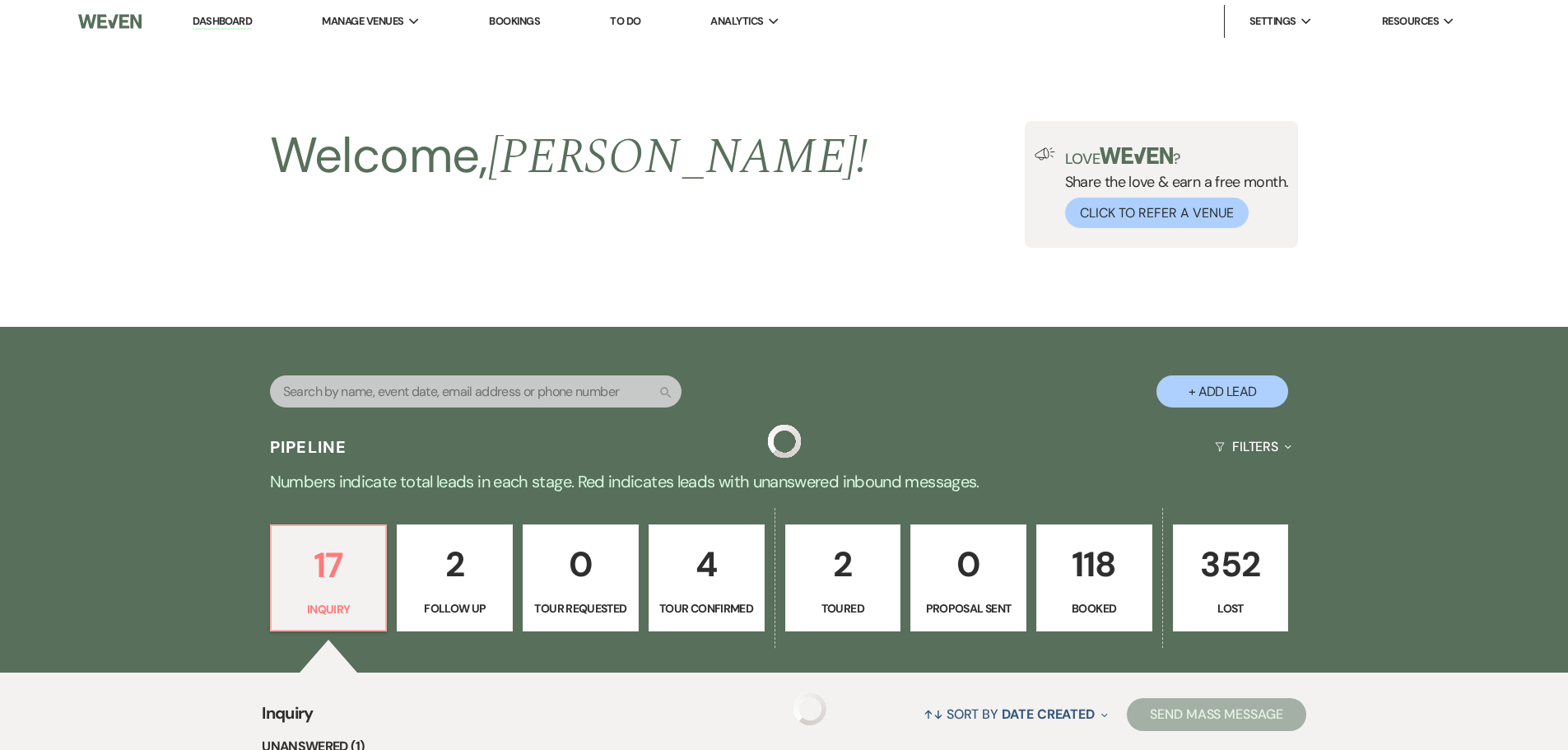
scroll to position [412, 0]
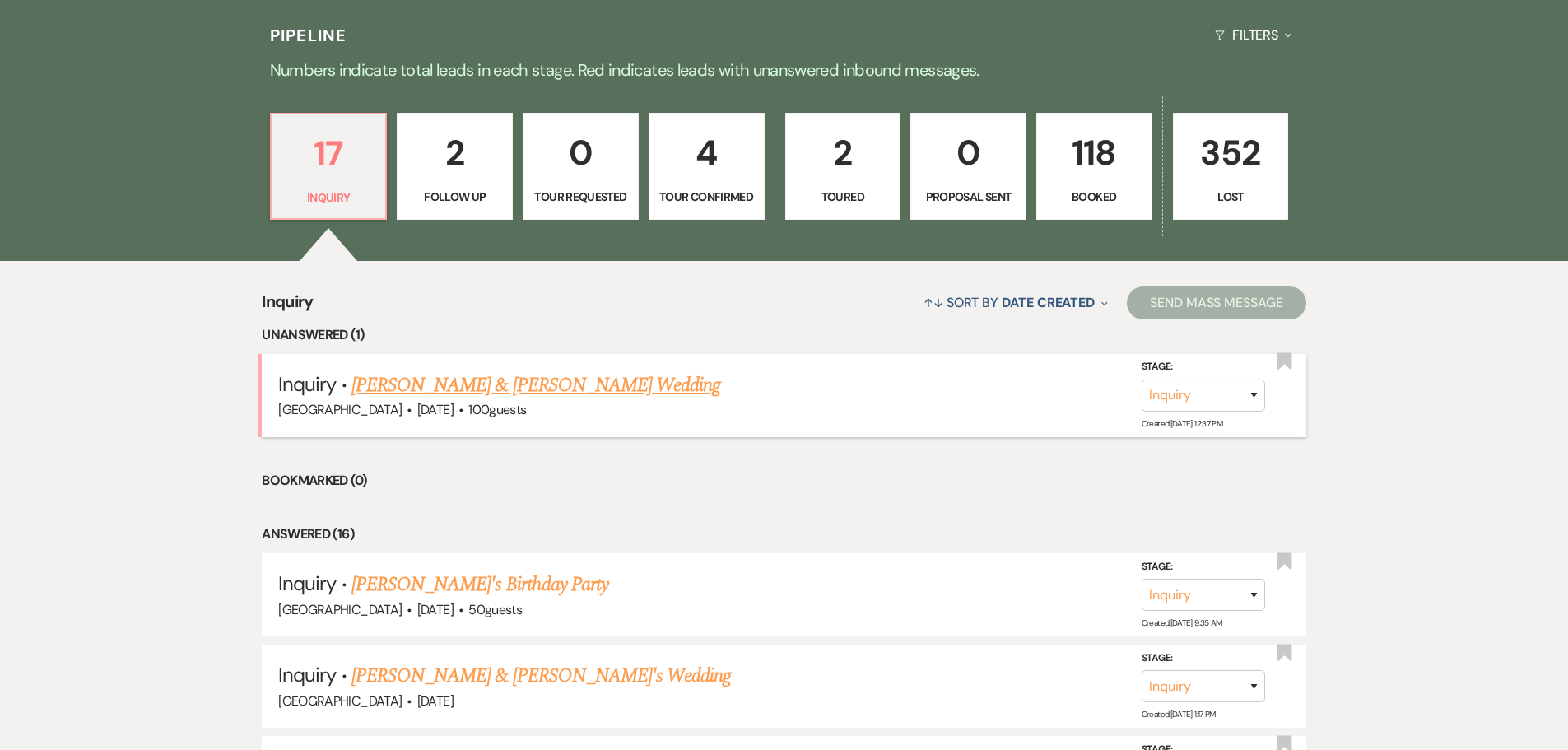
click at [442, 389] on link "[PERSON_NAME] & [PERSON_NAME] Wedding" at bounding box center [535, 386] width 369 height 30
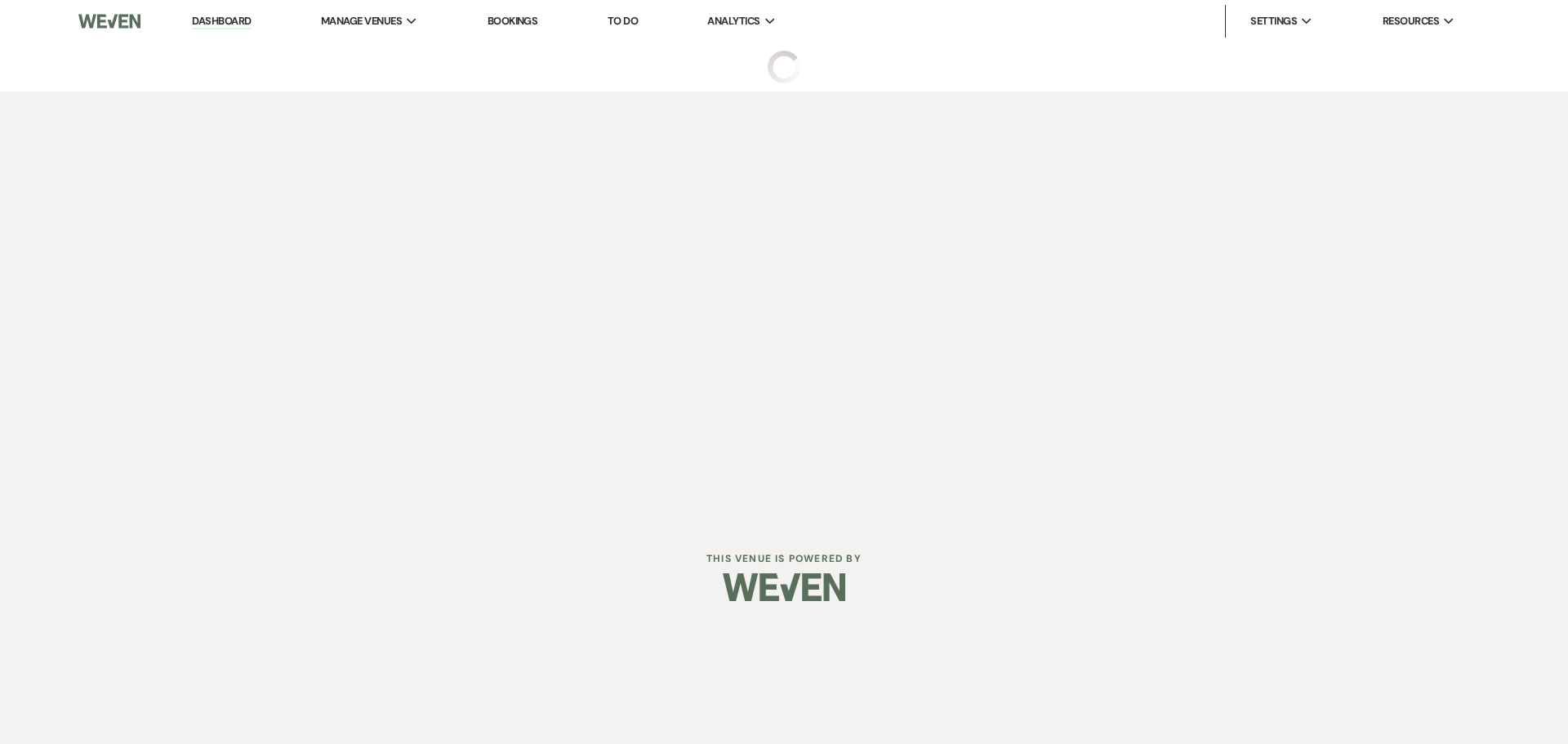
select select "5"
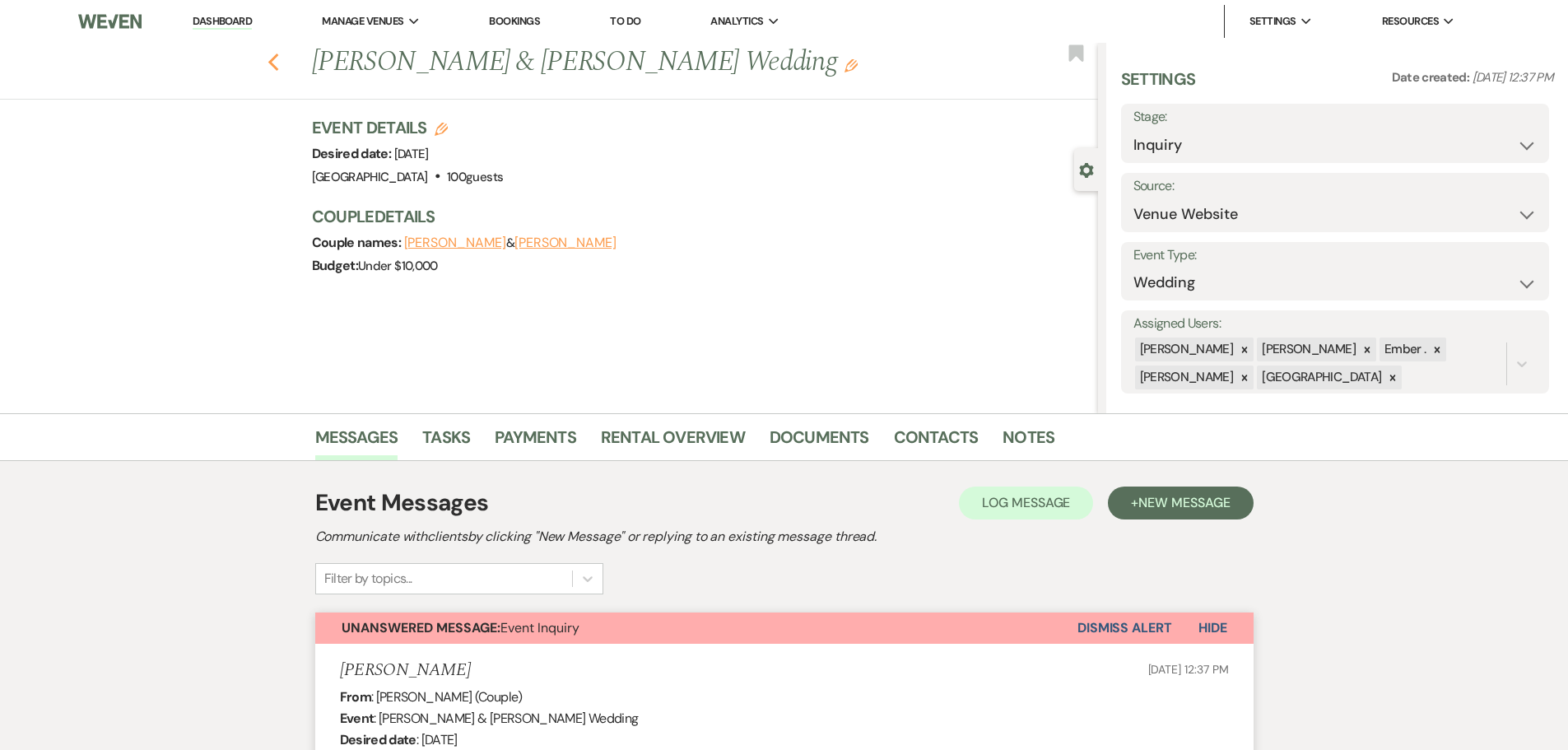
click at [277, 62] on use "button" at bounding box center [272, 62] width 10 height 18
